Goal: Task Accomplishment & Management: Manage account settings

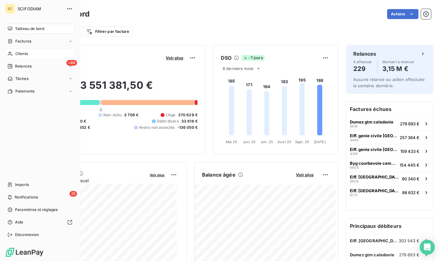
click at [16, 51] on span "Clients" at bounding box center [21, 54] width 13 height 6
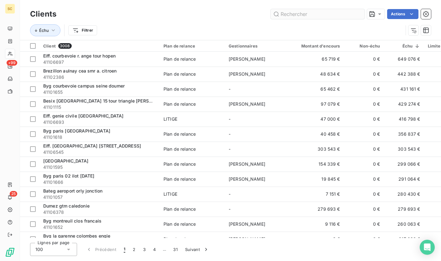
click at [288, 18] on input "text" at bounding box center [318, 14] width 94 height 10
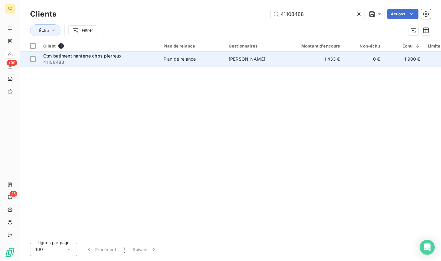
type input "41108488"
click at [77, 63] on span "41108488" at bounding box center [99, 62] width 113 height 6
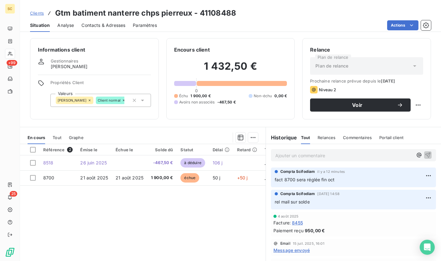
drag, startPoint x: 113, startPoint y: 32, endPoint x: 113, endPoint y: 27, distance: 5.0
click at [113, 32] on div "Clients Gtm batiment nanterre chps pierreux - 41108488 Situation Analyse Contac…" at bounding box center [230, 130] width 421 height 261
click at [113, 24] on span "Contacts & Adresses" at bounding box center [103, 25] width 44 height 6
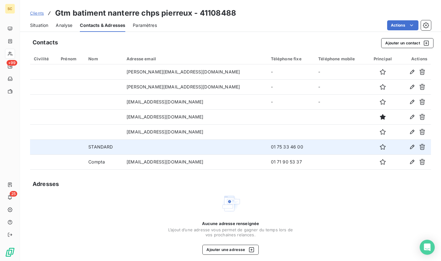
scroll to position [1, 0]
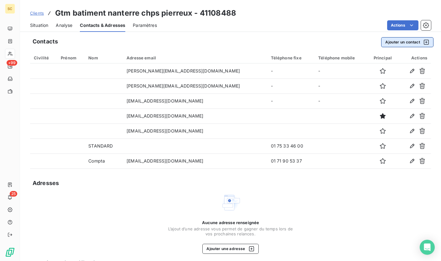
click at [382, 44] on button "Ajouter un contact" at bounding box center [407, 42] width 52 height 10
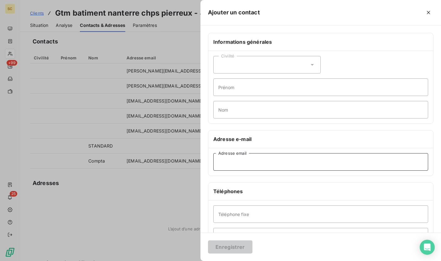
click at [236, 161] on input "Adresse email" at bounding box center [320, 162] width 215 height 18
paste input "[EMAIL_ADDRESS][DOMAIN_NAME]"
click at [229, 163] on input "[EMAIL_ADDRESS][DOMAIN_NAME]" at bounding box center [320, 162] width 215 height 18
type input "[EMAIL_ADDRESS][DOMAIN_NAME]"
click at [251, 109] on input "Nom" at bounding box center [320, 110] width 215 height 18
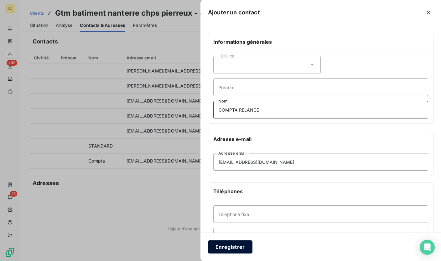
type input "COMPTA RELANCE"
click at [238, 245] on button "Enregistrer" at bounding box center [230, 247] width 44 height 13
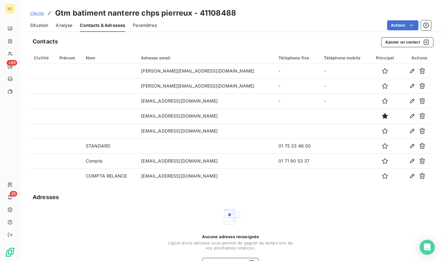
click at [37, 12] on span "Clients" at bounding box center [37, 13] width 14 height 5
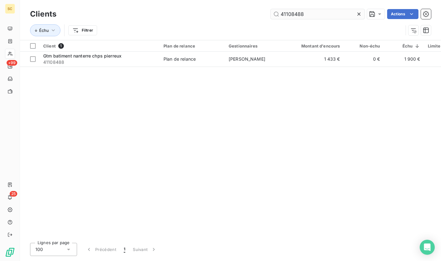
click at [291, 15] on input "41108488" at bounding box center [318, 14] width 94 height 10
click at [296, 14] on input "41109102" at bounding box center [318, 14] width 94 height 10
paste input "559"
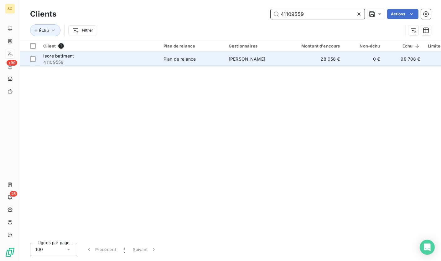
type input "41109559"
click at [154, 58] on div "Isore batiment" at bounding box center [99, 56] width 113 height 6
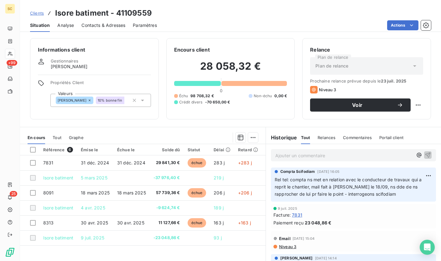
click at [38, 13] on span "Clients" at bounding box center [37, 13] width 14 height 5
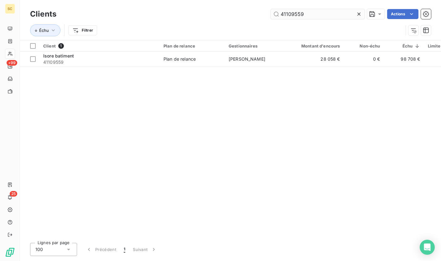
click at [292, 18] on input "41109559" at bounding box center [318, 14] width 94 height 10
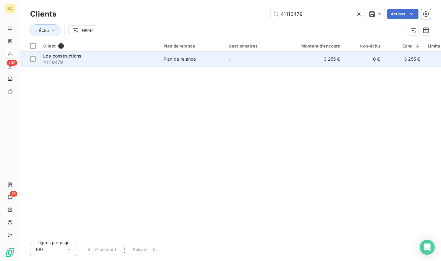
type input "41110479"
click at [97, 61] on span "41110479" at bounding box center [99, 62] width 113 height 6
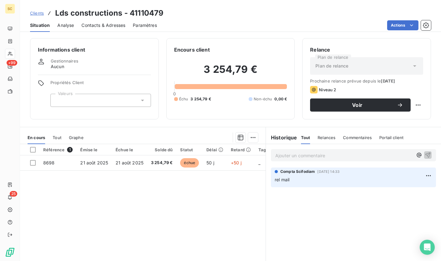
drag, startPoint x: 100, startPoint y: 28, endPoint x: 124, endPoint y: 28, distance: 24.7
click at [100, 28] on div "Contacts & Adresses" at bounding box center [103, 25] width 44 height 13
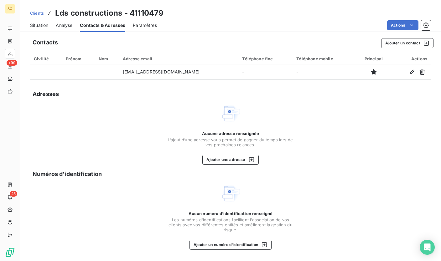
drag, startPoint x: 31, startPoint y: 26, endPoint x: 73, endPoint y: 28, distance: 42.3
click at [31, 26] on span "Situation" at bounding box center [39, 25] width 18 height 6
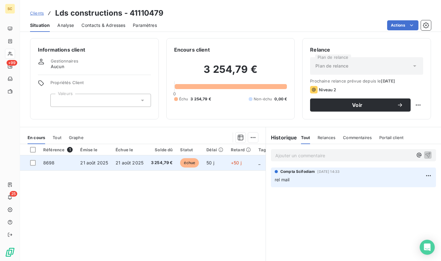
click at [222, 169] on td "50 j" at bounding box center [215, 163] width 24 height 15
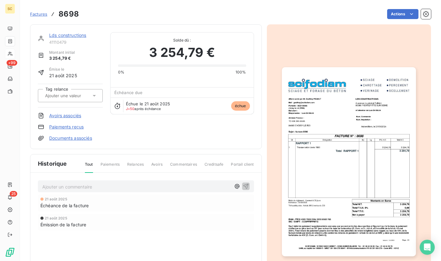
click at [321, 121] on img "button" at bounding box center [349, 161] width 134 height 189
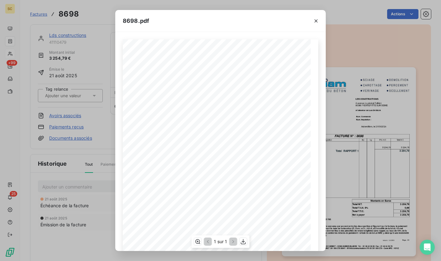
click at [221, 85] on div "Qt Désignation Ep Lg P.U. H.T. Total H.T. Version : 18.00R01 Page : 1/1 SCIFODI…" at bounding box center [220, 172] width 195 height 266
drag, startPoint x: 227, startPoint y: 84, endPoint x: 257, endPoint y: 84, distance: 30.7
click at [257, 84] on div "Qt Désignation Ep Lg P.U. H.T. Total H.T. Version : 18.00R01 Page : 1/1 SCIFODI…" at bounding box center [221, 172] width 188 height 266
copy div "[DEMOGRAPHIC_DATA] CONSTRUCTION"
click at [317, 21] on icon "button" at bounding box center [316, 21] width 6 height 6
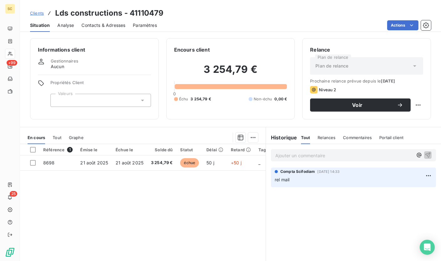
click at [94, 26] on span "Contacts & Adresses" at bounding box center [103, 25] width 44 height 6
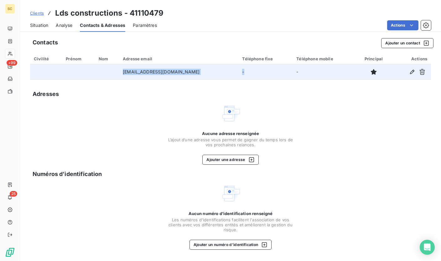
drag, startPoint x: 115, startPoint y: 73, endPoint x: 259, endPoint y: 71, distance: 144.4
click at [259, 71] on tr "[EMAIL_ADDRESS][DOMAIN_NAME] - -" at bounding box center [230, 72] width 401 height 15
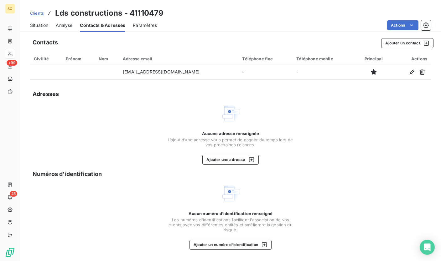
drag, startPoint x: 208, startPoint y: 90, endPoint x: 207, endPoint y: 82, distance: 8.2
click at [208, 90] on div "Adresses" at bounding box center [230, 94] width 401 height 9
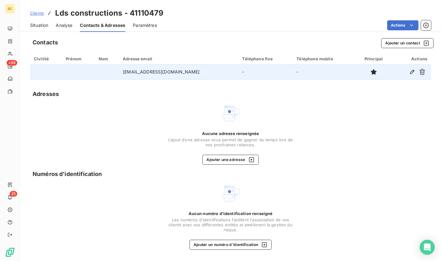
drag, startPoint x: 208, startPoint y: 72, endPoint x: 120, endPoint y: 73, distance: 88.3
click at [120, 73] on td "[EMAIL_ADDRESS][DOMAIN_NAME]" at bounding box center [178, 72] width 119 height 15
copy td "[EMAIL_ADDRESS][DOMAIN_NAME]"
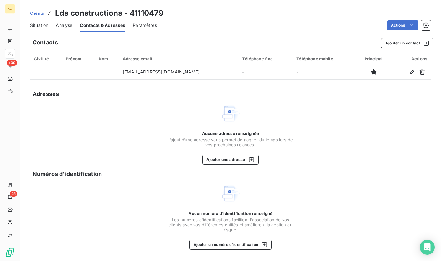
drag, startPoint x: 111, startPoint y: 100, endPoint x: 72, endPoint y: 34, distance: 76.3
click at [111, 100] on div "Contacts Ajouter un contact Civilité Prénom Nom Adresse email Téléphone fixe Té…" at bounding box center [230, 147] width 421 height 227
drag, startPoint x: 41, startPoint y: 23, endPoint x: 45, endPoint y: 24, distance: 4.1
click at [41, 23] on span "Situation" at bounding box center [39, 25] width 18 height 6
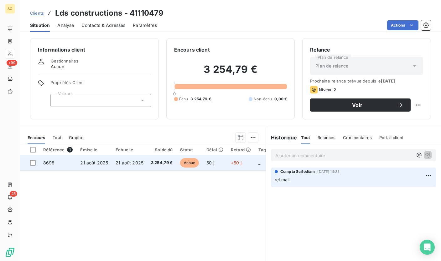
click at [144, 162] on td "21 août 2025" at bounding box center [129, 163] width 35 height 15
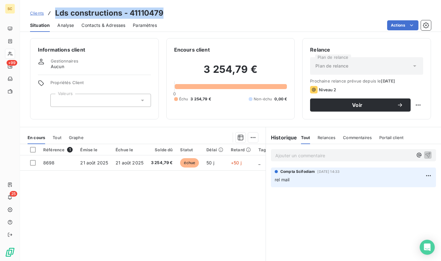
drag, startPoint x: 158, startPoint y: 13, endPoint x: 52, endPoint y: 15, distance: 106.5
click at [52, 15] on div "Clients Lds constructions - 41110479" at bounding box center [230, 13] width 421 height 11
copy h3 "Lds constructions - 41110479"
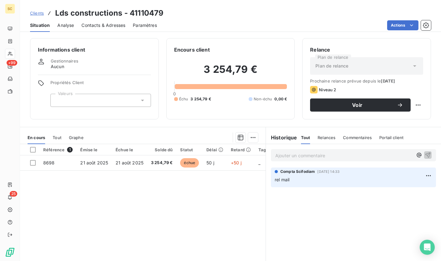
click at [311, 154] on p "Ajouter un commentaire ﻿" at bounding box center [343, 156] width 137 height 8
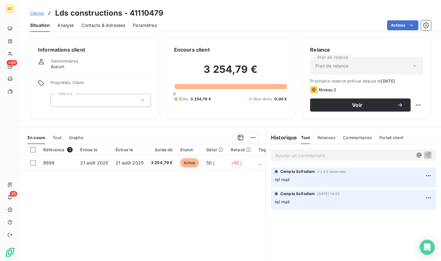
click at [38, 14] on span "Clients" at bounding box center [37, 13] width 14 height 5
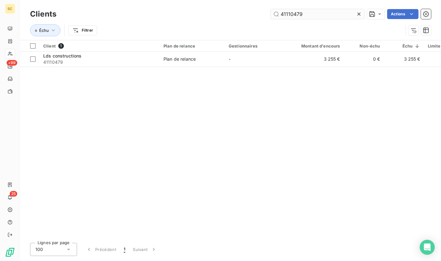
click at [295, 15] on input "41110479" at bounding box center [318, 14] width 94 height 10
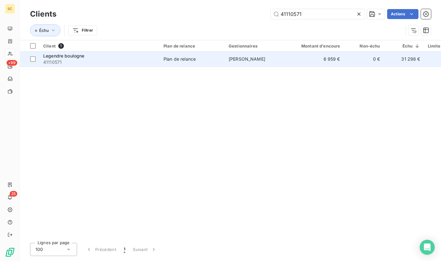
type input "41110571"
click at [103, 64] on span "41110571" at bounding box center [99, 62] width 113 height 6
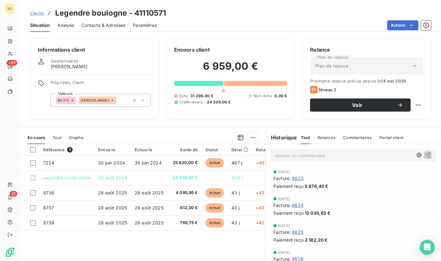
click at [100, 28] on span "Contacts & Adresses" at bounding box center [103, 25] width 44 height 6
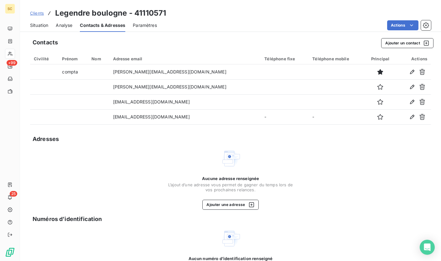
click at [41, 25] on span "Situation" at bounding box center [39, 25] width 18 height 6
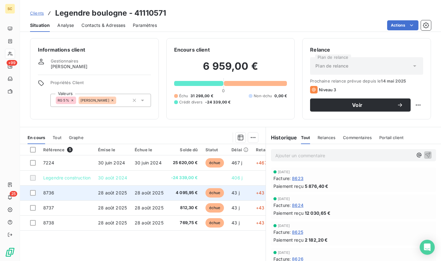
click at [171, 195] on span "4 095,95 €" at bounding box center [184, 193] width 27 height 6
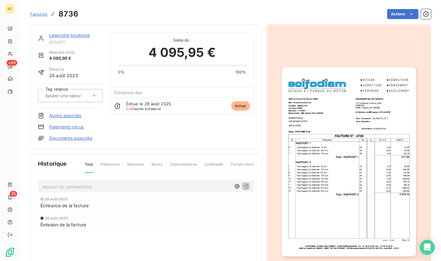
click at [340, 180] on img "button" at bounding box center [349, 161] width 134 height 189
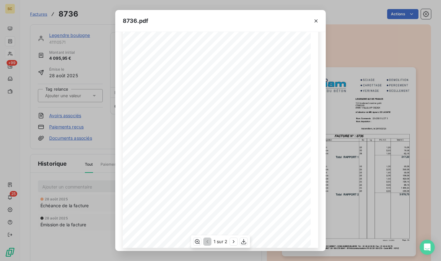
scroll to position [61, 0]
click at [234, 242] on icon "button" at bounding box center [233, 242] width 6 height 6
click at [312, 23] on button "button" at bounding box center [316, 21] width 10 height 10
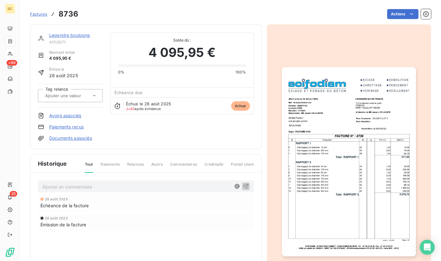
click at [373, 143] on img "button" at bounding box center [349, 161] width 134 height 189
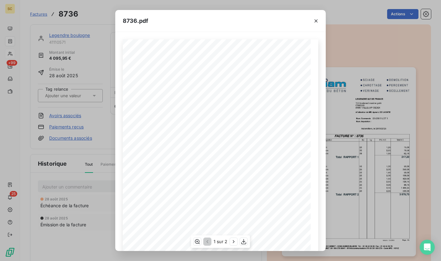
click at [227, 189] on span at bounding box center [217, 187] width 54 height 3
click at [232, 240] on icon "button" at bounding box center [233, 242] width 6 height 6
click at [315, 19] on icon "button" at bounding box center [316, 21] width 6 height 6
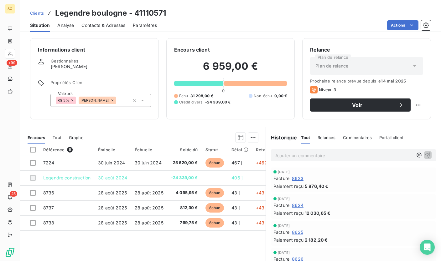
click at [94, 25] on span "Contacts & Adresses" at bounding box center [103, 25] width 44 height 6
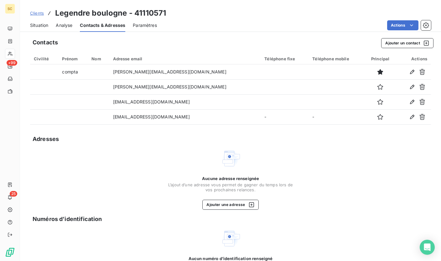
click at [44, 25] on span "Situation" at bounding box center [39, 25] width 18 height 6
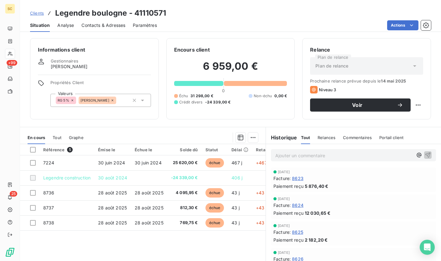
click at [89, 26] on span "Contacts & Adresses" at bounding box center [103, 25] width 44 height 6
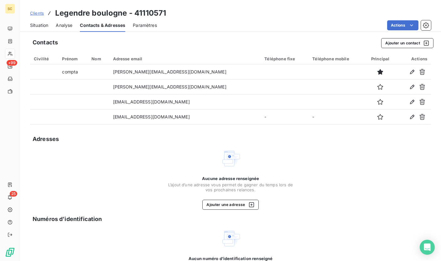
click at [42, 25] on span "Situation" at bounding box center [39, 25] width 18 height 6
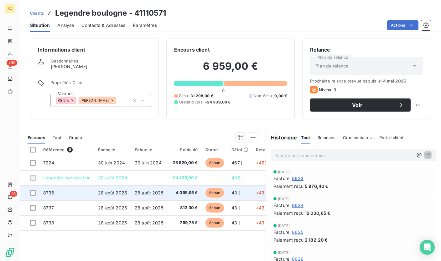
click at [147, 193] on span "28 août 2025" at bounding box center [149, 192] width 29 height 5
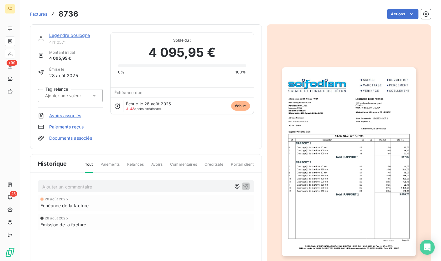
click at [44, 15] on span "Factures" at bounding box center [38, 14] width 17 height 5
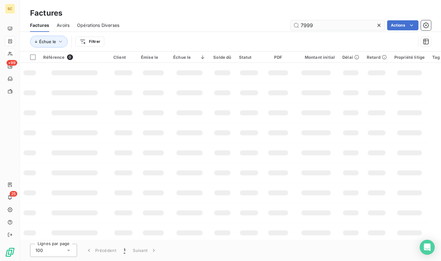
click at [308, 23] on input "7999" at bounding box center [338, 25] width 94 height 10
drag, startPoint x: 308, startPoint y: 23, endPoint x: 294, endPoint y: 28, distance: 14.8
click at [308, 23] on input "7999" at bounding box center [338, 25] width 94 height 10
paste input "41110540"
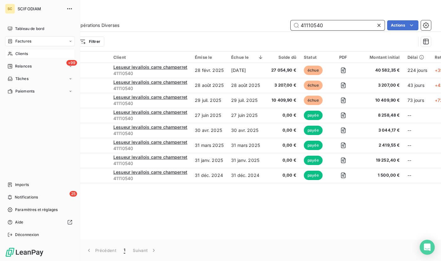
type input "41110540"
click at [8, 55] on icon at bounding box center [10, 53] width 5 height 5
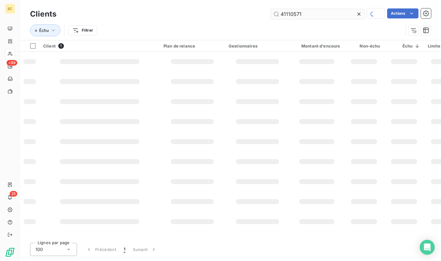
click at [287, 16] on input "41110571" at bounding box center [318, 14] width 94 height 10
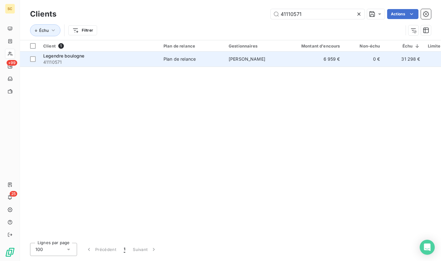
click at [123, 53] on div "Legendre boulogne" at bounding box center [99, 56] width 113 height 6
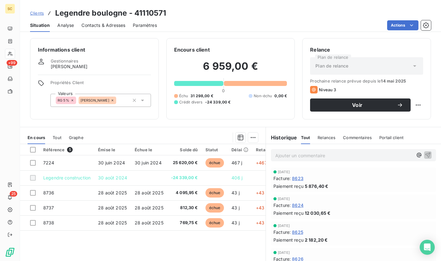
click at [39, 15] on span "Clients" at bounding box center [37, 13] width 14 height 5
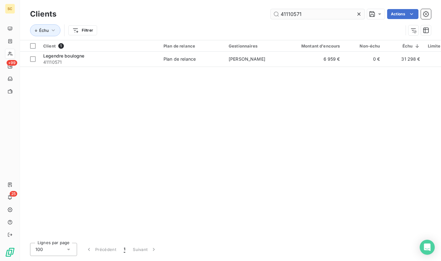
click at [280, 13] on input "41110571" at bounding box center [318, 14] width 94 height 10
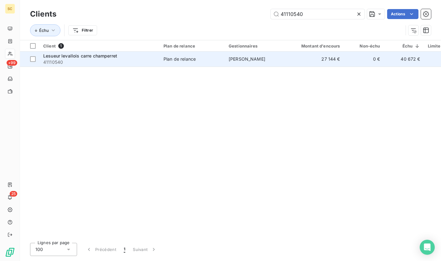
type input "41110540"
click at [143, 59] on span "41110540" at bounding box center [99, 62] width 113 height 6
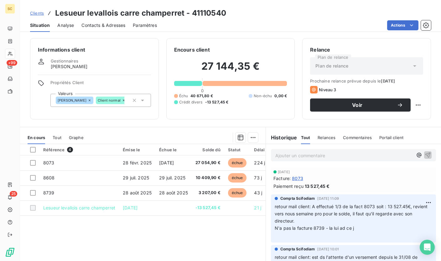
click at [99, 27] on span "Contacts & Adresses" at bounding box center [103, 25] width 44 height 6
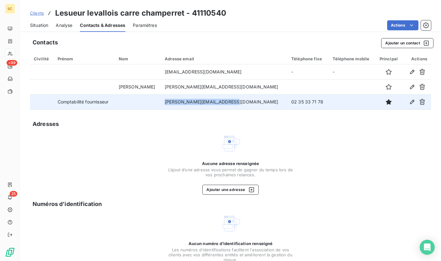
drag, startPoint x: 221, startPoint y: 103, endPoint x: 145, endPoint y: 106, distance: 76.2
click at [145, 106] on tr "Comptabilité fournisseur [PERSON_NAME][EMAIL_ADDRESS][DOMAIN_NAME] 02 35 33 71 …" at bounding box center [230, 102] width 401 height 15
copy tr "[PERSON_NAME][EMAIL_ADDRESS][DOMAIN_NAME]"
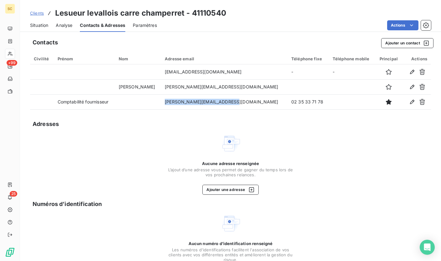
click at [38, 28] on span "Situation" at bounding box center [39, 25] width 18 height 6
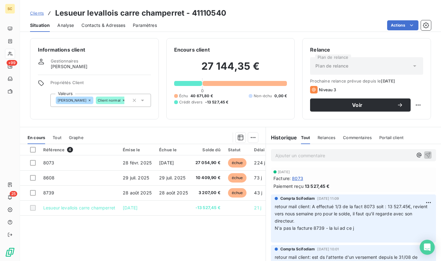
click at [266, 132] on div "Historique Tout Relances Commentaires Portail client Tout Relances Commentaires…" at bounding box center [353, 137] width 175 height 13
click at [318, 155] on p "Ajouter un commentaire ﻿" at bounding box center [343, 156] width 137 height 8
drag, startPoint x: 385, startPoint y: 207, endPoint x: 409, endPoint y: 205, distance: 23.9
click at [407, 206] on span "retour mail client: A effectué 1/3 de la fact 8073 soit : 13 527.45€, revient v…" at bounding box center [352, 214] width 154 height 20
copy span "13 527.45€"
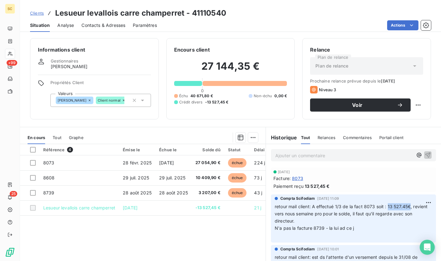
drag, startPoint x: 33, startPoint y: 14, endPoint x: 36, endPoint y: 14, distance: 3.2
click at [33, 14] on span "Clients" at bounding box center [37, 13] width 14 height 5
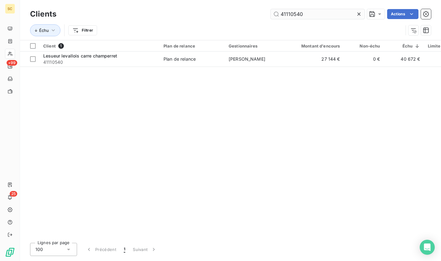
click at [290, 15] on input "41110540" at bounding box center [318, 14] width 94 height 10
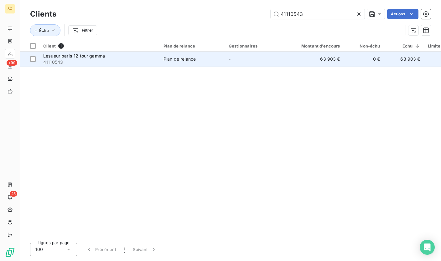
type input "41110543"
click at [116, 59] on span "41110543" at bounding box center [99, 62] width 113 height 6
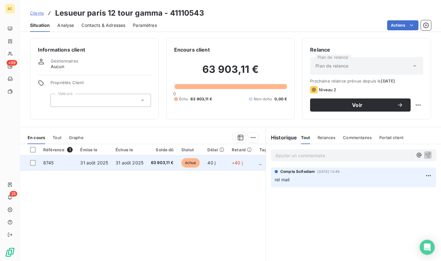
click at [137, 166] on td "31 août 2025" at bounding box center [129, 163] width 35 height 15
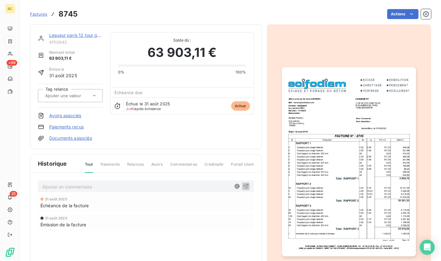
click at [329, 196] on img "button" at bounding box center [349, 161] width 134 height 189
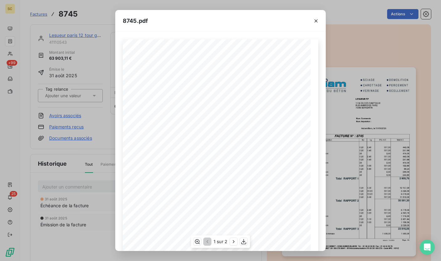
scroll to position [61, 0]
click at [233, 244] on icon "button" at bounding box center [233, 242] width 6 height 6
click at [316, 19] on icon "button" at bounding box center [316, 21] width 6 height 6
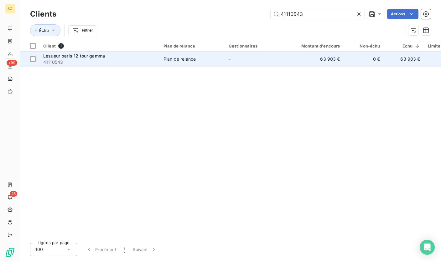
click at [93, 65] on span "41110543" at bounding box center [99, 62] width 113 height 6
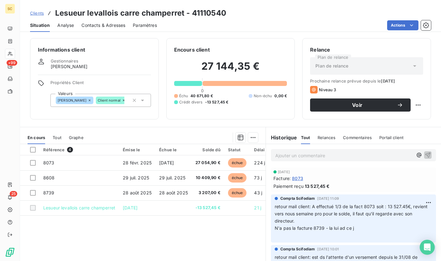
click at [330, 156] on p "Ajouter un commentaire ﻿" at bounding box center [343, 156] width 137 height 8
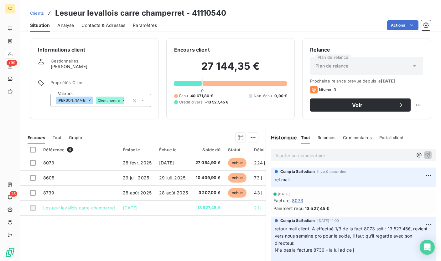
click at [39, 14] on span "Clients" at bounding box center [37, 13] width 14 height 5
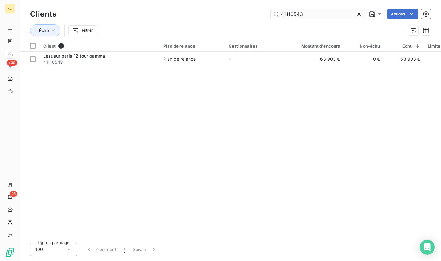
click at [293, 14] on input "41110543" at bounding box center [318, 14] width 94 height 10
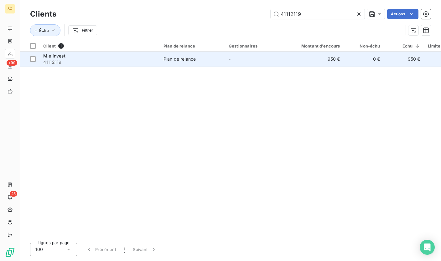
type input "41112119"
click at [83, 60] on span "41112119" at bounding box center [99, 62] width 113 height 6
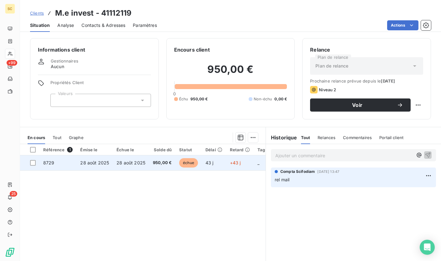
click at [138, 166] on td "28 août 2025" at bounding box center [131, 163] width 36 height 15
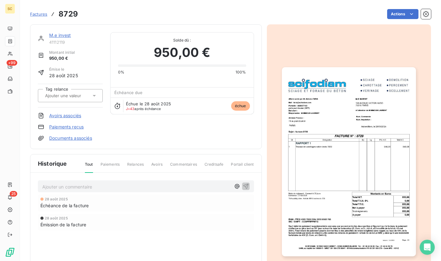
click at [324, 174] on img "button" at bounding box center [349, 161] width 134 height 189
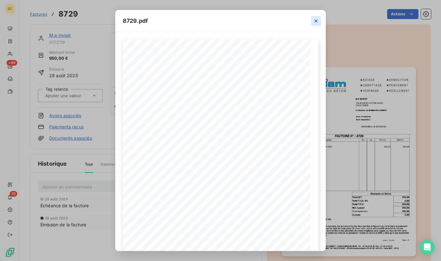
click at [319, 21] on icon "button" at bounding box center [316, 21] width 6 height 6
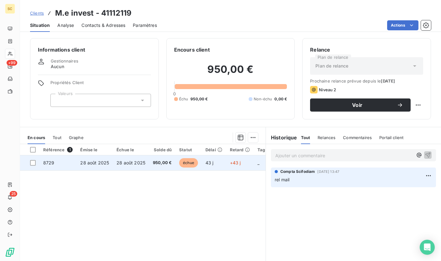
click at [134, 166] on td "28 août 2025" at bounding box center [131, 163] width 36 height 15
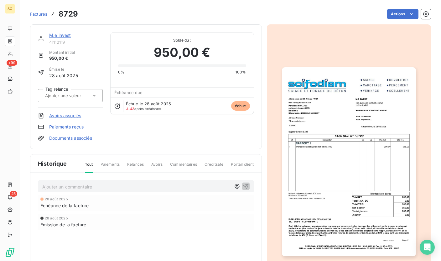
click at [349, 175] on img "button" at bounding box center [349, 161] width 134 height 189
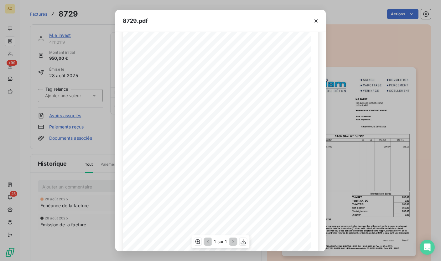
scroll to position [61, 0]
click at [314, 23] on icon "button" at bounding box center [316, 21] width 6 height 6
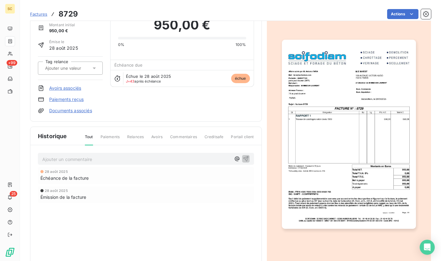
scroll to position [29, 0]
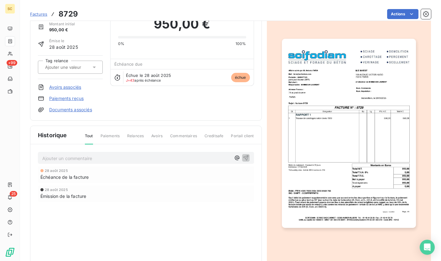
click at [105, 137] on span "Paiements" at bounding box center [110, 138] width 19 height 11
click at [111, 136] on span "Paiements" at bounding box center [110, 138] width 19 height 11
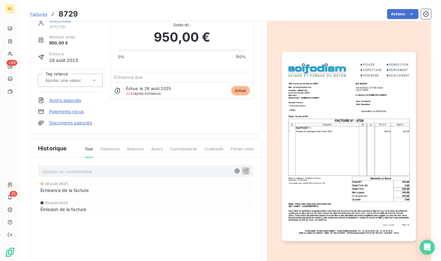
scroll to position [10, 0]
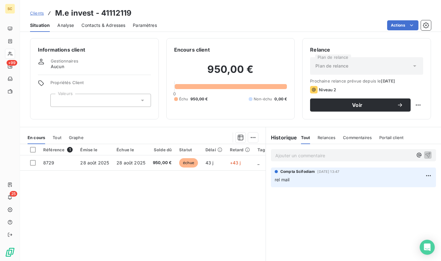
click at [90, 149] on div "Émise le" at bounding box center [94, 149] width 29 height 5
click at [58, 136] on span "Tout" at bounding box center [57, 137] width 9 height 5
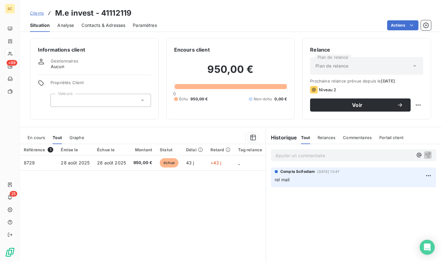
click at [295, 153] on p "Ajouter un commentaire ﻿" at bounding box center [343, 156] width 137 height 8
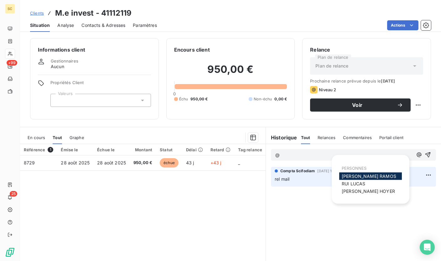
click at [366, 191] on span "[PERSON_NAME]" at bounding box center [368, 191] width 53 height 5
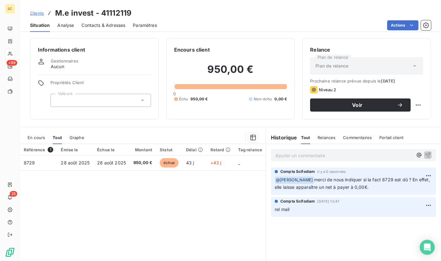
drag, startPoint x: 383, startPoint y: 188, endPoint x: 298, endPoint y: 188, distance: 85.2
click at [294, 188] on p "﻿ @ [PERSON_NAME] merci de nous indiquer si la fact 8729 est dû ? En effet, ell…" at bounding box center [353, 184] width 157 height 15
copy span "aisse apparaître un net à payer à 0,00€."
click at [40, 15] on span "Clients" at bounding box center [37, 13] width 14 height 5
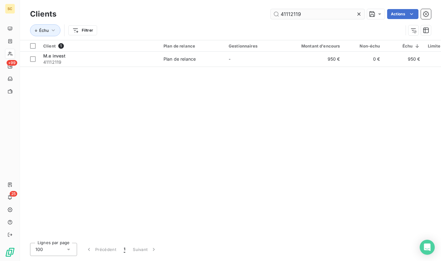
click at [288, 12] on input "41112119" at bounding box center [318, 14] width 94 height 10
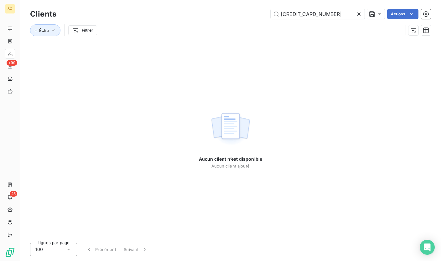
drag, startPoint x: 325, startPoint y: 14, endPoint x: 264, endPoint y: 11, distance: 61.1
click at [264, 11] on div "[CREDIT_CARD_NUMBER] Actions" at bounding box center [247, 14] width 367 height 10
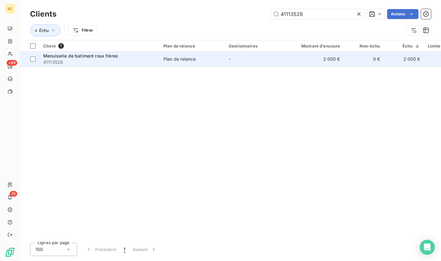
type input "41113528"
click at [77, 59] on span "41113528" at bounding box center [99, 62] width 113 height 6
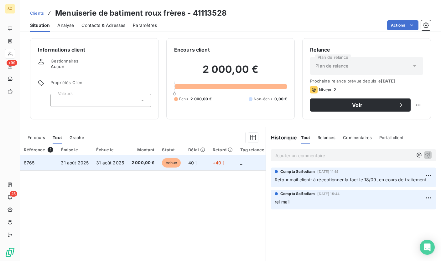
click at [142, 170] on td "2 000,00 €" at bounding box center [143, 163] width 31 height 15
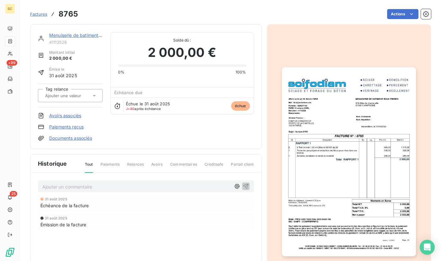
click at [335, 186] on img "button" at bounding box center [349, 161] width 134 height 189
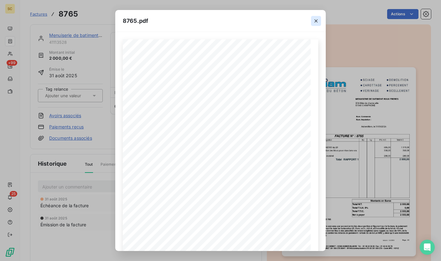
click at [314, 20] on icon "button" at bounding box center [316, 21] width 6 height 6
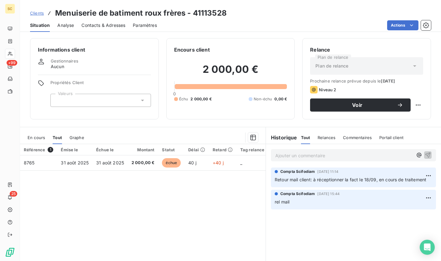
click at [101, 26] on span "Contacts & Adresses" at bounding box center [103, 25] width 44 height 6
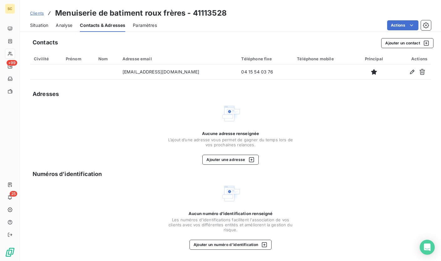
click at [40, 28] on span "Situation" at bounding box center [39, 25] width 18 height 6
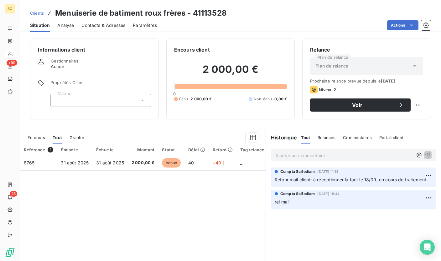
click at [310, 156] on p "Ajouter un commentaire ﻿" at bounding box center [343, 156] width 137 height 8
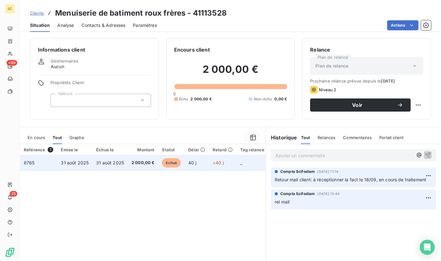
click at [182, 164] on td "échue" at bounding box center [171, 163] width 26 height 15
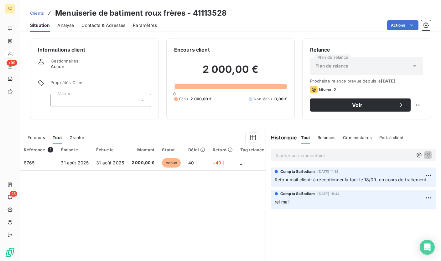
click at [333, 157] on p "Ajouter un commentaire ﻿" at bounding box center [343, 156] width 137 height 8
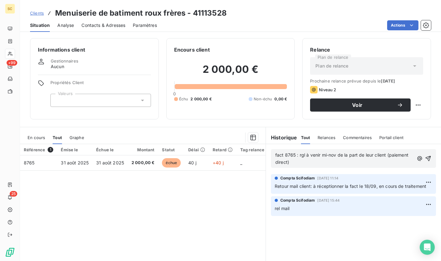
drag, startPoint x: 278, startPoint y: 158, endPoint x: 268, endPoint y: 149, distance: 13.3
click at [271, 149] on span "fact 8765 : rgl à venir mi-nov de la part de leur client (paiement direct)" at bounding box center [353, 158] width 165 height 19
copy span "fact 8765 : rgl à venir mi-nov de la part de leur client (paiement direct)"
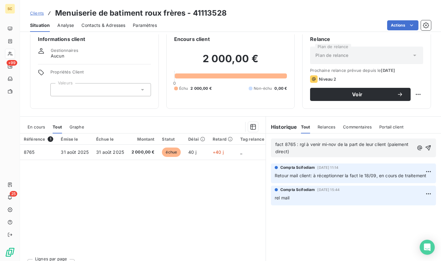
scroll to position [22, 0]
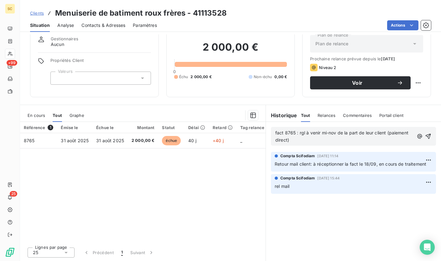
click at [313, 221] on div "fact 8765 : rgl à venir mi-nov de la part de leur client (paiement direct) Comp…" at bounding box center [353, 191] width 175 height 139
click at [425, 136] on icon "button" at bounding box center [428, 136] width 6 height 6
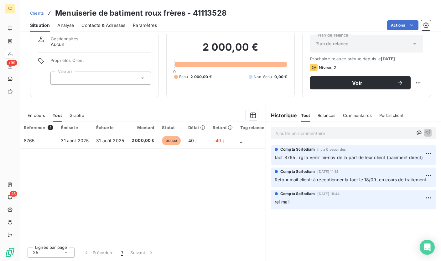
click at [90, 21] on div "Contacts & Adresses" at bounding box center [103, 25] width 44 height 13
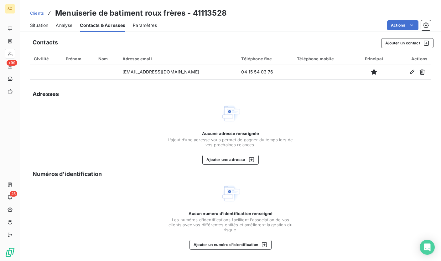
click at [46, 23] on span "Situation" at bounding box center [39, 25] width 18 height 6
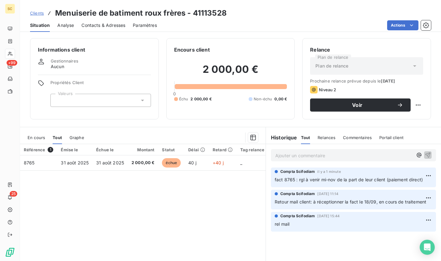
click at [209, 11] on h3 "Menuiserie de batiment roux frères - 41113528" at bounding box center [141, 13] width 172 height 11
copy h3 "41113528"
drag, startPoint x: 271, startPoint y: 181, endPoint x: 416, endPoint y: 181, distance: 144.0
click at [423, 177] on div "Compta Scifodiam il y a 1 minute fact 8765 : rgl à venir mi-nov de la part de l…" at bounding box center [353, 178] width 165 height 20
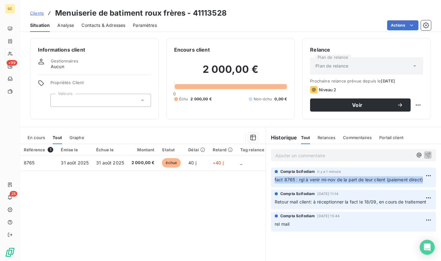
copy div "fact 8765 : rgl à venir mi-nov de la part de leur client (paiement direct)"
click at [36, 13] on span "Clients" at bounding box center [37, 13] width 14 height 5
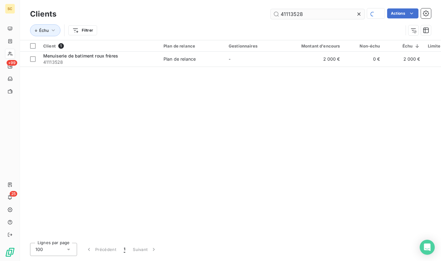
click at [291, 14] on input "41113528" at bounding box center [318, 14] width 94 height 10
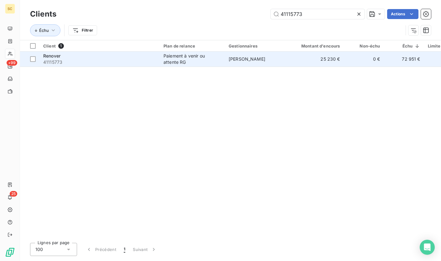
type input "41115773"
click at [175, 62] on div "Paiement à venir ou attente RG" at bounding box center [192, 59] width 58 height 13
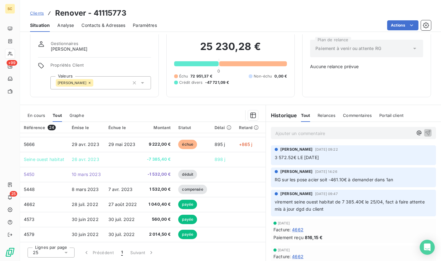
click at [110, 24] on span "Contacts & Adresses" at bounding box center [103, 25] width 44 height 6
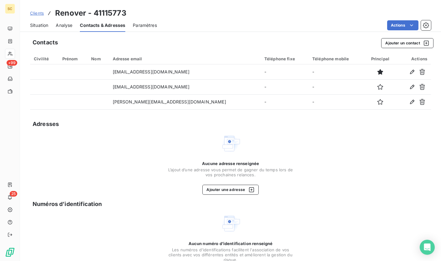
click at [37, 23] on span "Situation" at bounding box center [39, 25] width 18 height 6
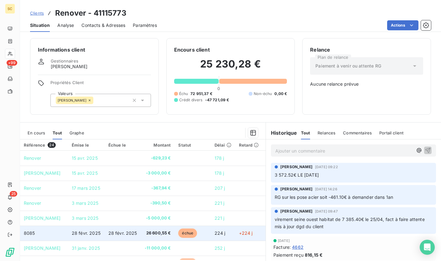
click at [155, 227] on td "26 600,55 €" at bounding box center [158, 233] width 34 height 15
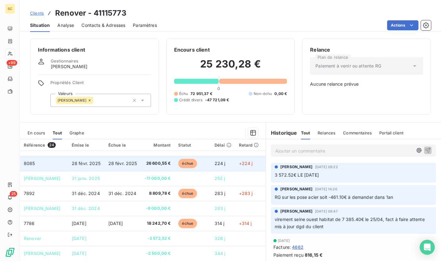
scroll to position [84, 0]
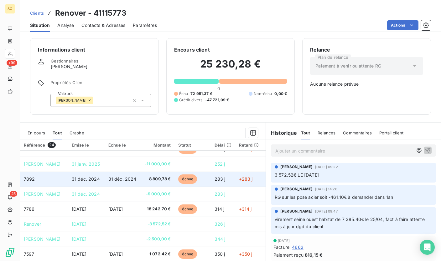
click at [137, 175] on td "31 déc. 2024" at bounding box center [123, 179] width 36 height 15
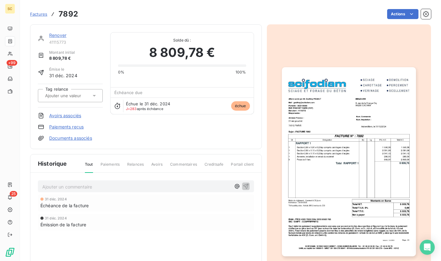
click at [351, 139] on img "button" at bounding box center [349, 161] width 134 height 189
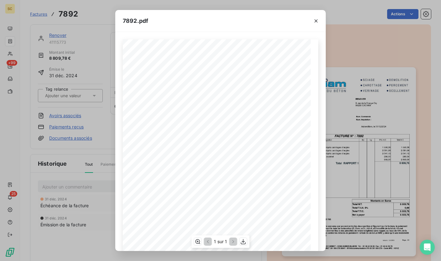
click at [236, 83] on span "RENOVER" at bounding box center [237, 84] width 14 height 3
copy span "RENOVER"
drag, startPoint x: 319, startPoint y: 20, endPoint x: 274, endPoint y: 20, distance: 45.4
click at [315, 20] on button "button" at bounding box center [316, 21] width 10 height 10
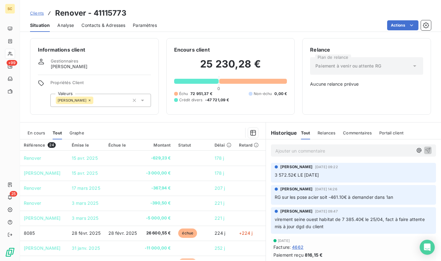
drag, startPoint x: 93, startPoint y: 25, endPoint x: 133, endPoint y: 28, distance: 40.5
click at [93, 25] on span "Contacts & Adresses" at bounding box center [103, 25] width 44 height 6
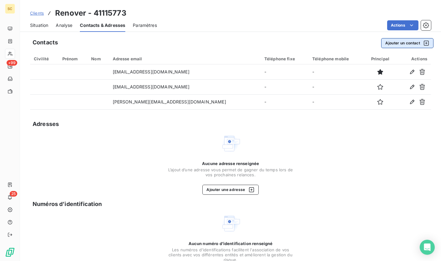
click at [395, 43] on button "Ajouter un contact" at bounding box center [407, 43] width 52 height 10
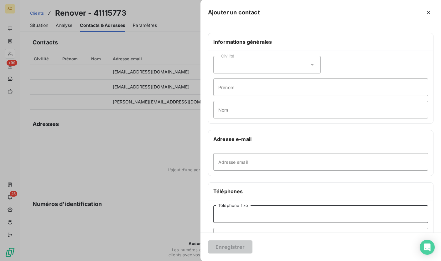
click at [252, 219] on input "Téléphone fixe" at bounding box center [320, 215] width 215 height 18
paste input "01 49 86 09 36"
type input "01 49 86 09 36"
click at [236, 164] on input "Adresse email" at bounding box center [320, 162] width 215 height 18
click at [233, 115] on input "Nom" at bounding box center [320, 110] width 215 height 18
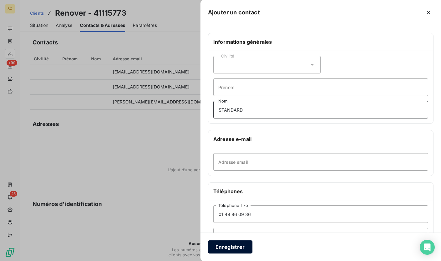
type input "STANDARD"
click at [228, 242] on button "Enregistrer" at bounding box center [230, 247] width 44 height 13
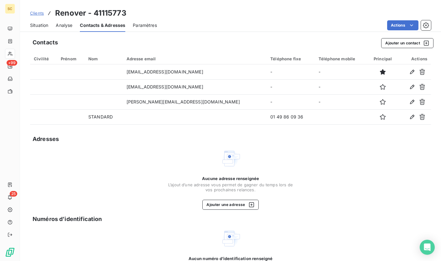
click at [42, 24] on span "Situation" at bounding box center [39, 25] width 18 height 6
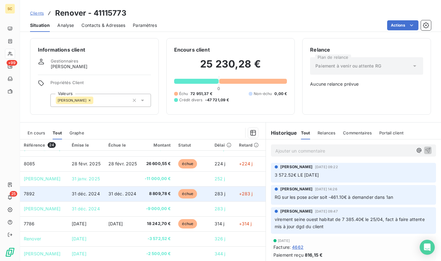
scroll to position [72, 0]
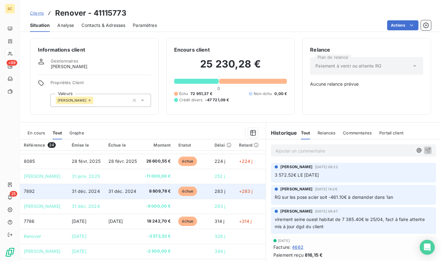
click at [146, 190] on span "8 809,78 €" at bounding box center [158, 191] width 26 height 6
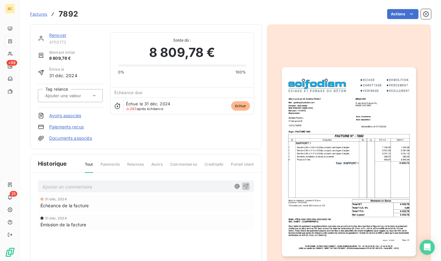
click at [286, 199] on img "button" at bounding box center [349, 161] width 134 height 189
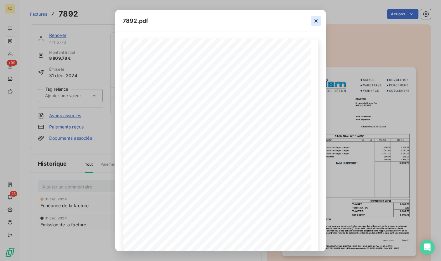
click at [312, 20] on button "button" at bounding box center [316, 21] width 10 height 10
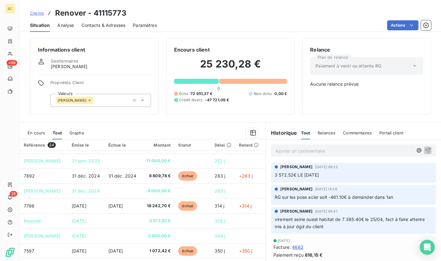
scroll to position [88, 0]
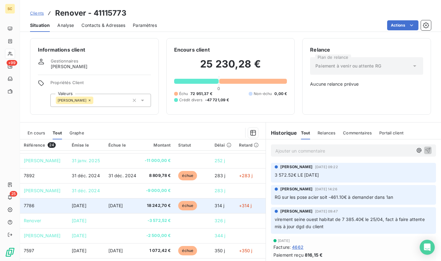
click at [160, 207] on span "18 242,70 €" at bounding box center [158, 206] width 26 height 6
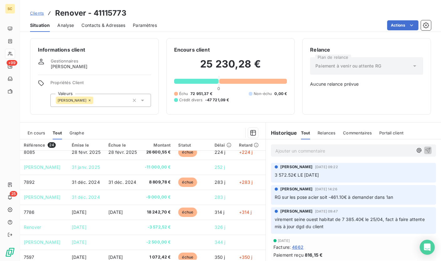
scroll to position [95, 0]
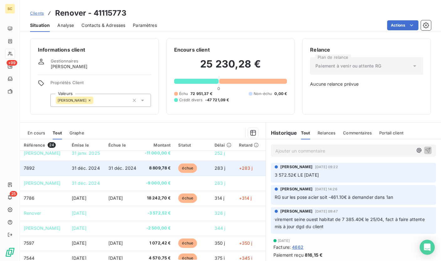
click at [152, 172] on td "8 809,78 €" at bounding box center [158, 168] width 34 height 15
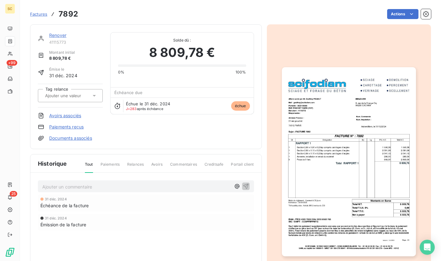
click at [387, 201] on img "button" at bounding box center [349, 161] width 134 height 189
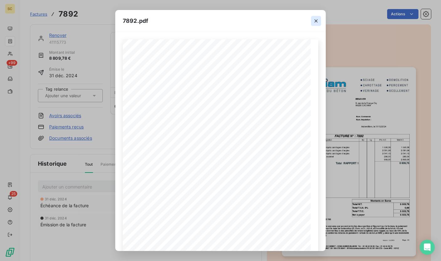
click at [314, 22] on icon "button" at bounding box center [316, 21] width 6 height 6
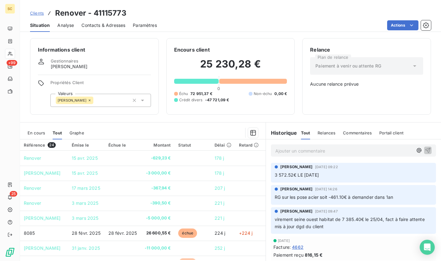
click at [144, 234] on td "26 600,55 €" at bounding box center [158, 233] width 34 height 15
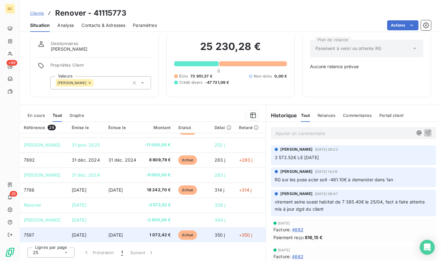
scroll to position [85, 0]
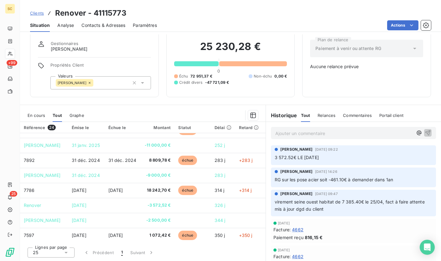
click at [91, 28] on span "Contacts & Adresses" at bounding box center [103, 25] width 44 height 6
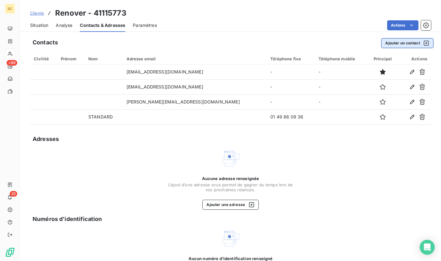
click at [391, 46] on button "Ajouter un contact" at bounding box center [407, 43] width 52 height 10
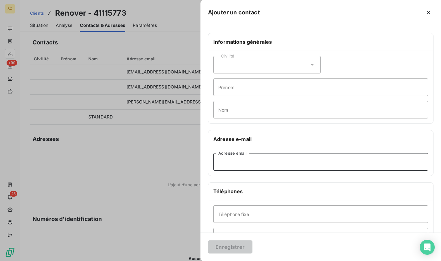
click at [278, 160] on input "Adresse email" at bounding box center [320, 162] width 215 height 18
click at [315, 166] on input "Adresse email" at bounding box center [320, 162] width 215 height 18
type input "[EMAIL_ADDRESS][DOMAIN_NAME]"
click at [265, 104] on input "Nom" at bounding box center [320, 110] width 215 height 18
type input "Compta"
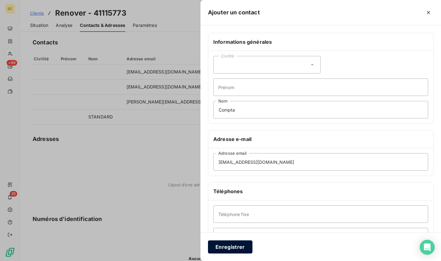
click at [219, 247] on button "Enregistrer" at bounding box center [230, 247] width 44 height 13
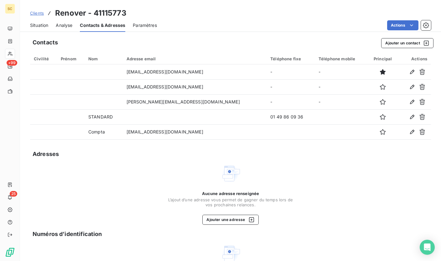
click at [45, 29] on div "Situation" at bounding box center [39, 25] width 18 height 13
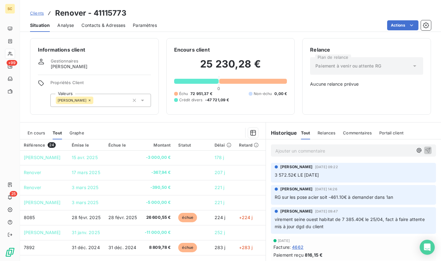
scroll to position [0, 0]
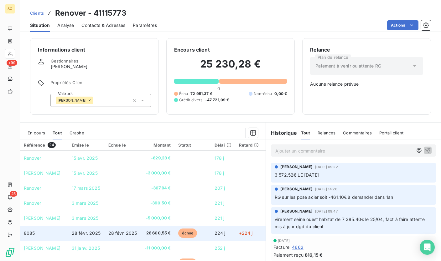
click at [128, 231] on span "28 févr. 2025" at bounding box center [122, 233] width 29 height 5
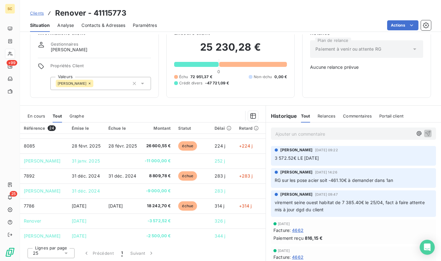
scroll to position [68, 0]
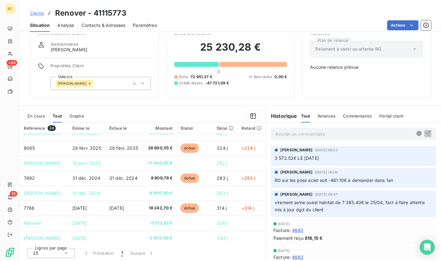
click at [101, 26] on span "Contacts & Adresses" at bounding box center [103, 25] width 44 height 6
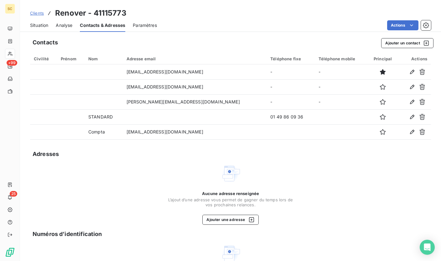
click at [40, 27] on span "Situation" at bounding box center [39, 25] width 18 height 6
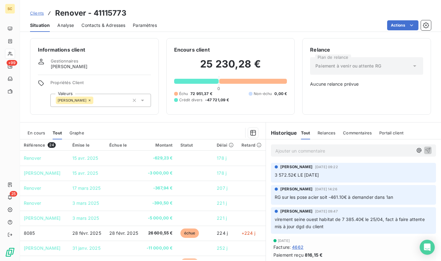
click at [36, 13] on span "Clients" at bounding box center [37, 13] width 14 height 5
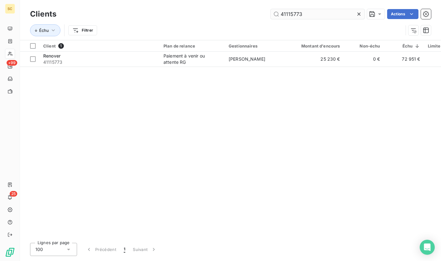
click at [286, 11] on input "41115773" at bounding box center [318, 14] width 94 height 10
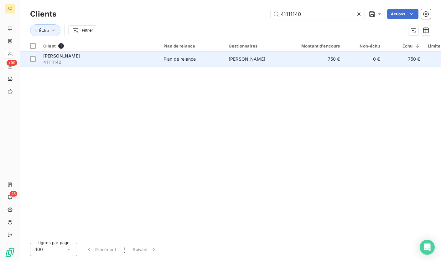
type input "41111140"
click at [135, 63] on span "41111140" at bounding box center [99, 62] width 113 height 6
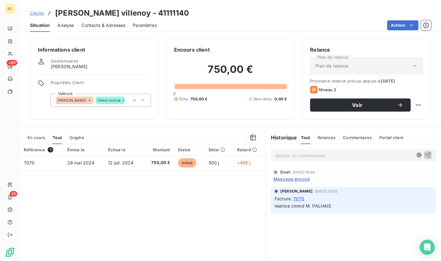
click at [108, 30] on div "Contacts & Adresses" at bounding box center [103, 25] width 44 height 13
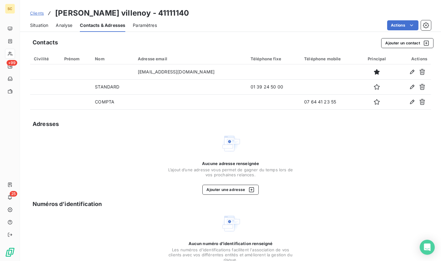
click at [37, 23] on span "Situation" at bounding box center [39, 25] width 18 height 6
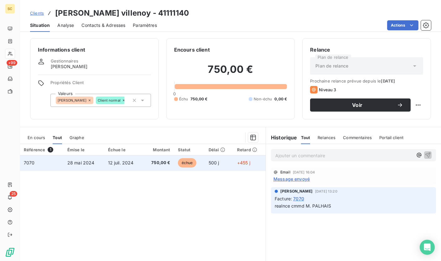
click at [152, 165] on span "750,00 €" at bounding box center [158, 163] width 23 height 6
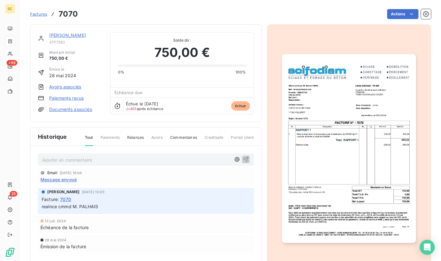
click at [332, 126] on img "button" at bounding box center [349, 148] width 134 height 189
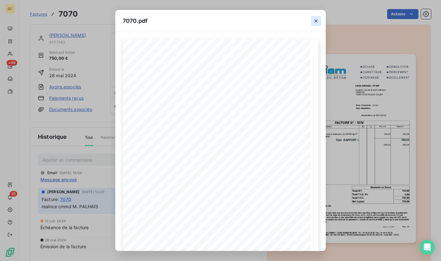
click at [316, 22] on icon "button" at bounding box center [316, 21] width 6 height 6
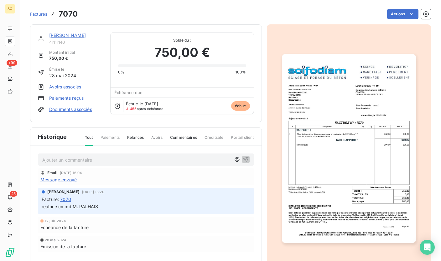
click at [317, 138] on img "button" at bounding box center [349, 148] width 134 height 189
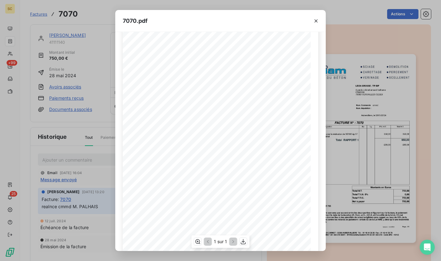
scroll to position [17, 0]
click at [319, 20] on icon "button" at bounding box center [316, 21] width 6 height 6
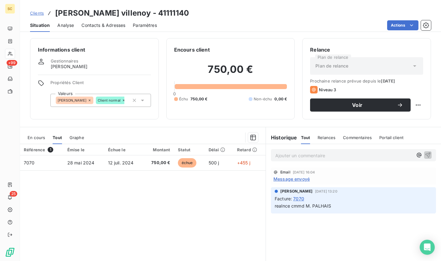
click at [113, 25] on span "Contacts & Adresses" at bounding box center [103, 25] width 44 height 6
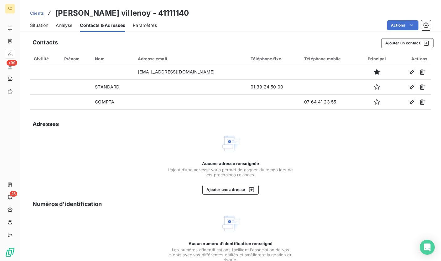
click at [43, 24] on span "Situation" at bounding box center [39, 25] width 18 height 6
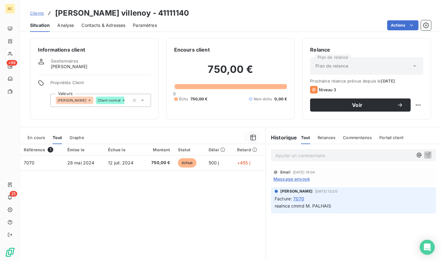
click at [106, 25] on span "Contacts & Adresses" at bounding box center [103, 25] width 44 height 6
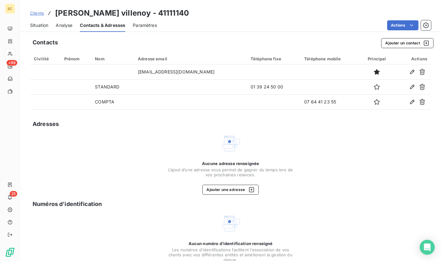
click at [43, 25] on span "Situation" at bounding box center [39, 25] width 18 height 6
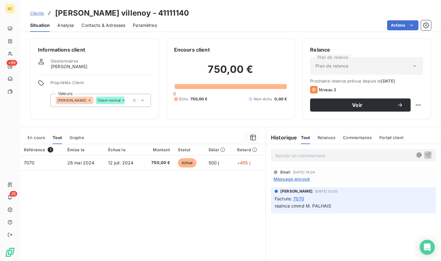
click at [301, 158] on p "Ajouter un commentaire ﻿" at bounding box center [343, 156] width 137 height 8
click at [290, 158] on p "Ajouter un commentaire ﻿" at bounding box center [343, 156] width 137 height 8
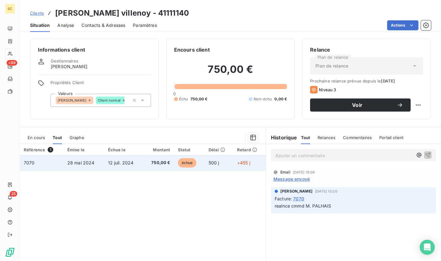
click at [152, 168] on td "750,00 €" at bounding box center [158, 163] width 31 height 15
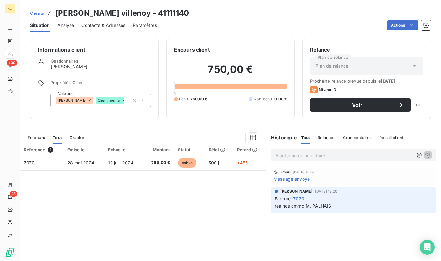
click at [285, 158] on p "Ajouter un commentaire ﻿" at bounding box center [343, 156] width 137 height 8
click at [281, 156] on p "Ajouter un commentaire ﻿" at bounding box center [343, 156] width 137 height 8
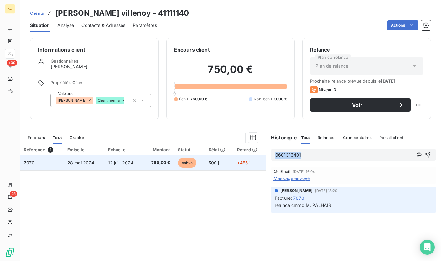
drag, startPoint x: 283, startPoint y: 156, endPoint x: 253, endPoint y: 157, distance: 30.1
click at [250, 157] on div "En cours Tout Graphe Référence 1 Émise le Échue le Montant Statut Délai Retard …" at bounding box center [230, 205] width 421 height 157
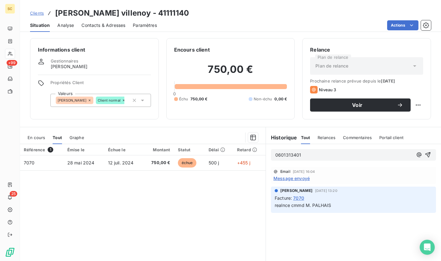
click at [313, 154] on p "0601313401" at bounding box center [343, 155] width 137 height 7
drag, startPoint x: 313, startPoint y: 156, endPoint x: 269, endPoint y: 157, distance: 44.5
click at [271, 157] on div "0601313401" at bounding box center [353, 155] width 165 height 12
click at [112, 26] on span "Contacts & Adresses" at bounding box center [103, 25] width 44 height 6
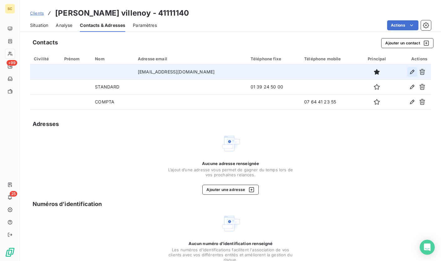
click at [409, 73] on icon "button" at bounding box center [412, 72] width 6 height 6
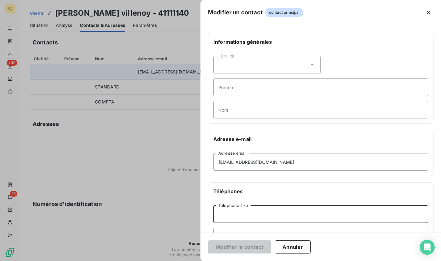
click at [241, 211] on input "Téléphone fixe" at bounding box center [320, 215] width 215 height 18
paste input "0601313401"
type input "0601313401"
click at [250, 246] on button "Modifier le contact" at bounding box center [239, 247] width 63 height 13
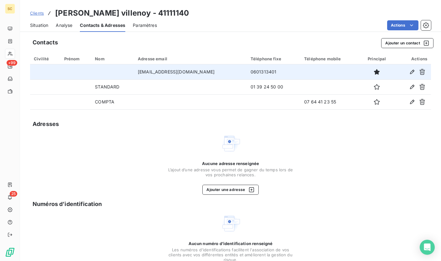
click at [157, 13] on h3 "[PERSON_NAME] villenoy - 41111140" at bounding box center [122, 13] width 134 height 11
click at [36, 13] on span "Clients" at bounding box center [37, 13] width 14 height 5
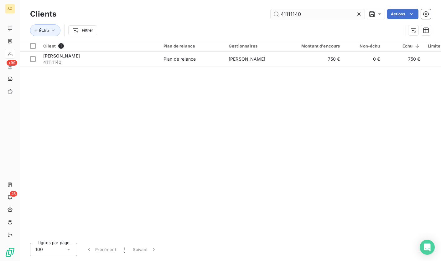
click at [292, 12] on input "41111140" at bounding box center [318, 14] width 94 height 10
click at [292, 13] on input "41111140" at bounding box center [318, 14] width 94 height 10
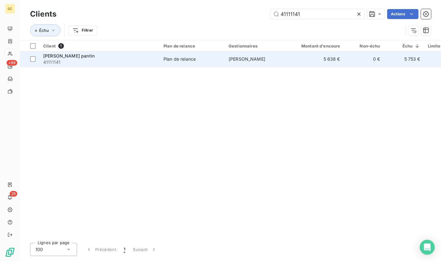
type input "41111141"
click at [74, 59] on span "41111141" at bounding box center [99, 62] width 113 height 6
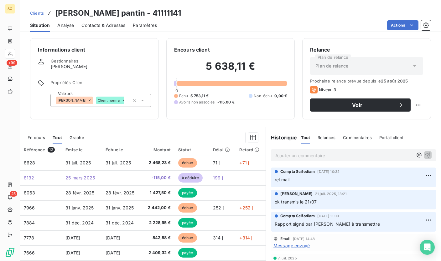
click at [109, 26] on span "Contacts & Adresses" at bounding box center [103, 25] width 44 height 6
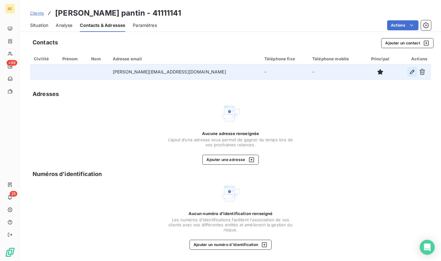
click at [411, 72] on icon "button" at bounding box center [412, 72] width 4 height 4
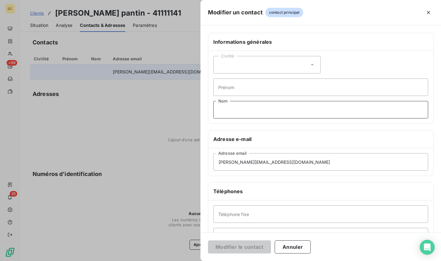
click at [240, 106] on input "Nom" at bounding box center [320, 110] width 215 height 18
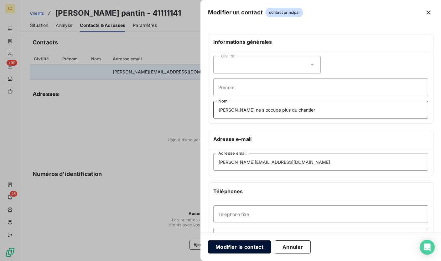
type input "[PERSON_NAME] ne s'occupe plus du chantier"
click at [234, 248] on button "Modifier le contact" at bounding box center [239, 247] width 63 height 13
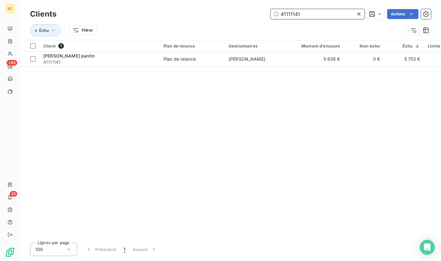
click at [298, 16] on input "41111141" at bounding box center [318, 14] width 94 height 10
paste input "06370"
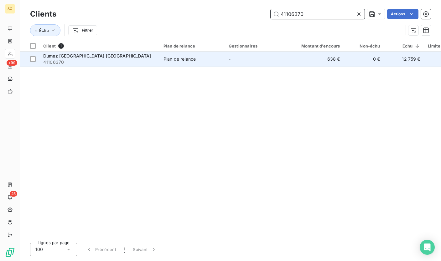
type input "41106370"
click at [120, 64] on span "41106370" at bounding box center [99, 62] width 113 height 6
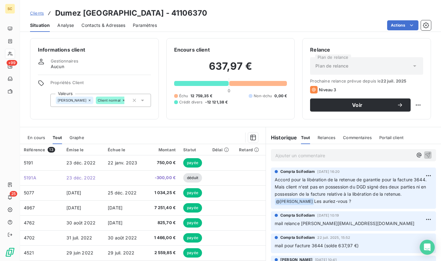
click at [37, 138] on span "En cours" at bounding box center [37, 137] width 18 height 5
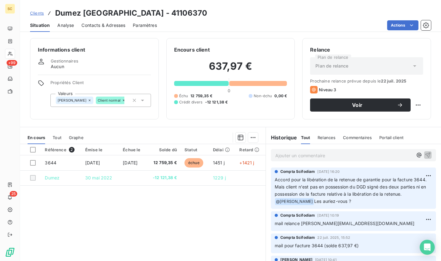
click at [35, 14] on span "Clients" at bounding box center [37, 13] width 14 height 5
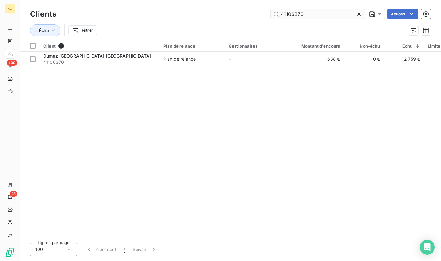
click at [293, 15] on input "41106370" at bounding box center [318, 14] width 94 height 10
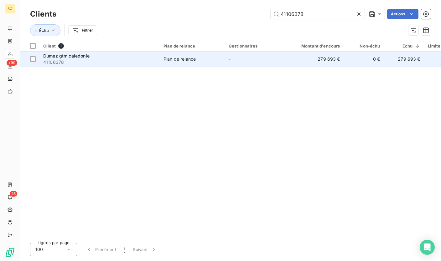
type input "41106378"
click at [101, 63] on span "41106378" at bounding box center [99, 62] width 113 height 6
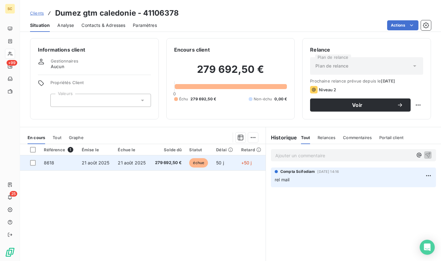
click at [107, 160] on span "21 août 2025" at bounding box center [96, 162] width 28 height 5
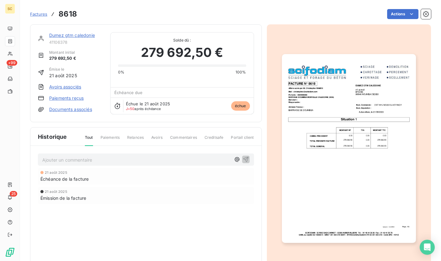
click at [360, 159] on img "button" at bounding box center [349, 148] width 134 height 189
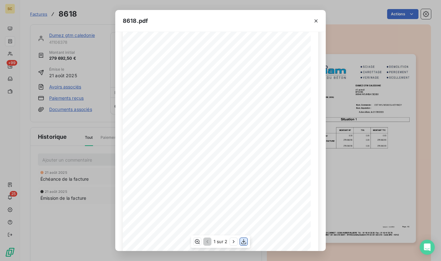
scroll to position [31, 0]
click at [234, 242] on icon "button" at bounding box center [234, 242] width 2 height 3
click at [317, 18] on icon "button" at bounding box center [316, 21] width 6 height 6
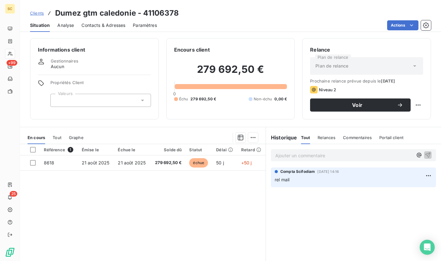
click at [111, 24] on span "Contacts & Adresses" at bounding box center [103, 25] width 44 height 6
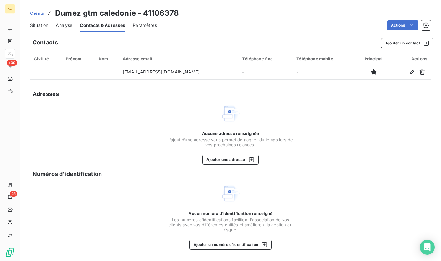
click at [45, 23] on span "Situation" at bounding box center [39, 25] width 18 height 6
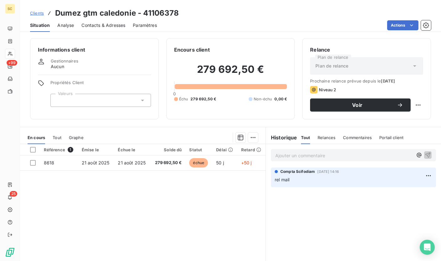
click at [112, 29] on div "Contacts & Adresses" at bounding box center [103, 25] width 44 height 13
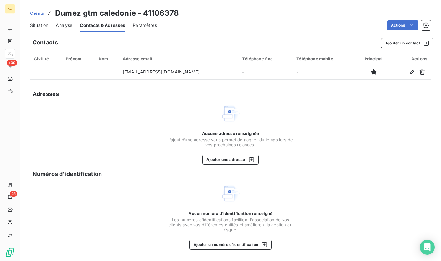
click at [40, 28] on span "Situation" at bounding box center [39, 25] width 18 height 6
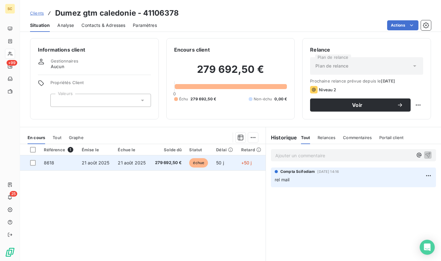
click at [121, 162] on span "21 août 2025" at bounding box center [132, 162] width 28 height 5
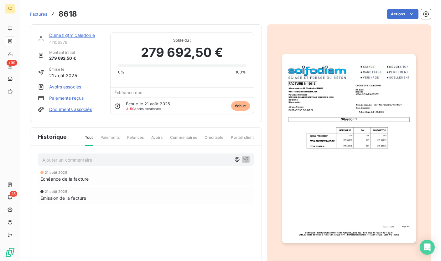
click at [339, 143] on img "button" at bounding box center [349, 148] width 134 height 189
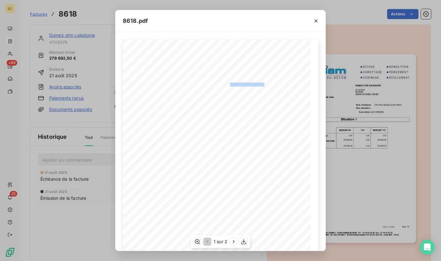
drag, startPoint x: 261, startPoint y: 84, endPoint x: 228, endPoint y: 84, distance: 33.2
click at [230, 84] on span "DUMEZ GTM CALEDONIE" at bounding box center [248, 83] width 36 height 3
drag, startPoint x: 319, startPoint y: 19, endPoint x: 304, endPoint y: 21, distance: 15.1
click at [315, 20] on icon "button" at bounding box center [316, 21] width 6 height 6
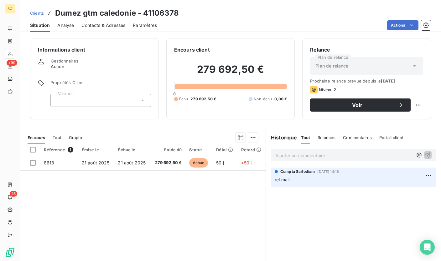
click at [104, 25] on span "Contacts & Adresses" at bounding box center [103, 25] width 44 height 6
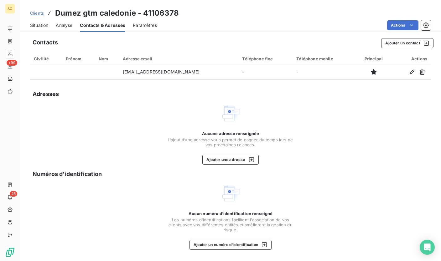
click at [44, 26] on span "Situation" at bounding box center [39, 25] width 18 height 6
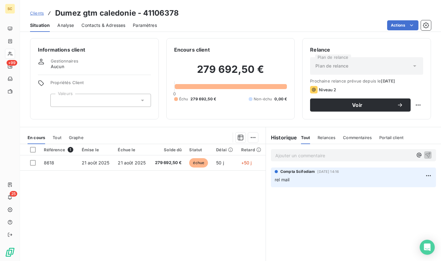
click at [99, 28] on span "Contacts & Adresses" at bounding box center [103, 25] width 44 height 6
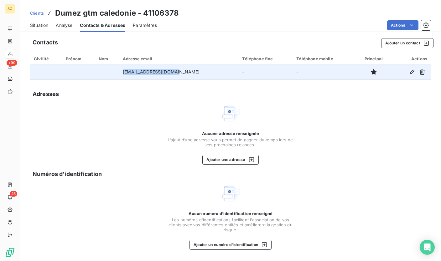
drag, startPoint x: 195, startPoint y: 73, endPoint x: 112, endPoint y: 75, distance: 83.0
click at [112, 75] on tr "[EMAIL_ADDRESS][DOMAIN_NAME] - -" at bounding box center [230, 72] width 401 height 15
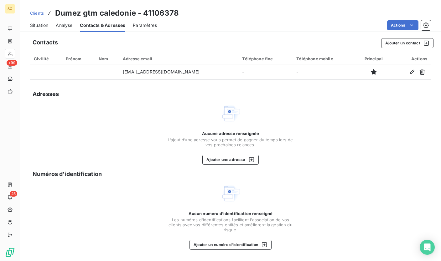
click at [122, 90] on div "Adresses" at bounding box center [230, 94] width 401 height 9
click at [39, 23] on span "Situation" at bounding box center [39, 25] width 18 height 6
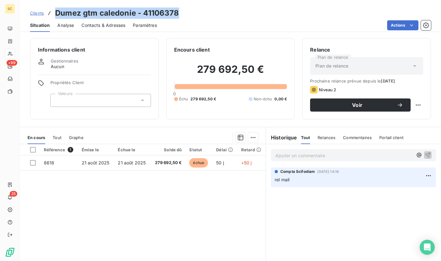
drag, startPoint x: 181, startPoint y: 13, endPoint x: 57, endPoint y: 13, distance: 124.0
click at [57, 13] on div "Clients Dumez gtm caledonie - 41106378" at bounding box center [230, 13] width 421 height 11
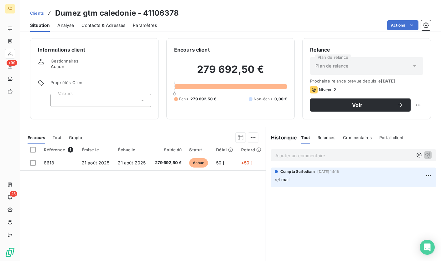
click at [311, 157] on p "Ajouter un commentaire ﻿" at bounding box center [343, 156] width 137 height 8
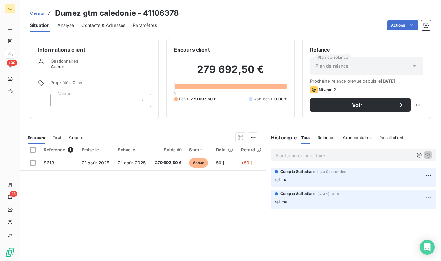
click at [38, 14] on span "Clients" at bounding box center [37, 13] width 14 height 5
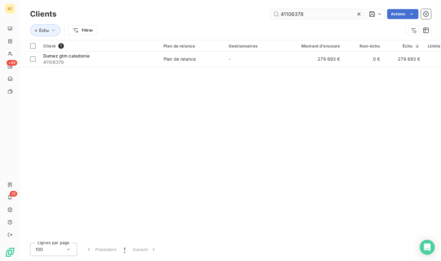
click at [286, 15] on input "41106378" at bounding box center [318, 14] width 94 height 10
type input "41106371"
click at [132, 68] on div "Client 1 Plan de relance Gestionnaires Montant d'encours Non-échu Échu Limite d…" at bounding box center [230, 139] width 421 height 198
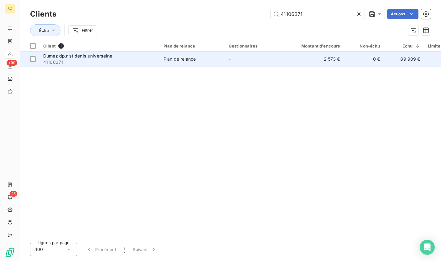
click at [138, 62] on span "41106371" at bounding box center [99, 62] width 113 height 6
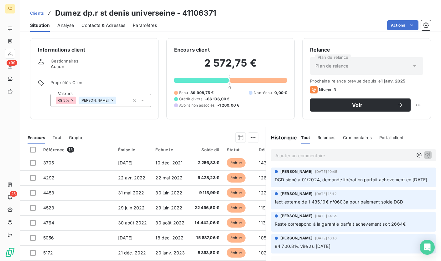
click at [91, 28] on span "Contacts & Adresses" at bounding box center [103, 25] width 44 height 6
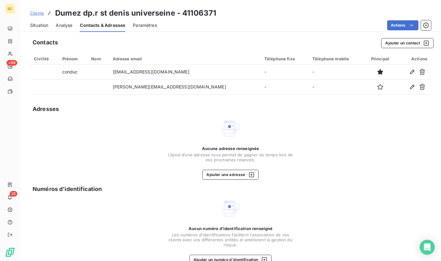
click at [46, 27] on span "Situation" at bounding box center [39, 25] width 18 height 6
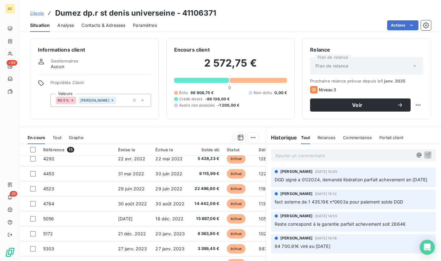
scroll to position [22, 0]
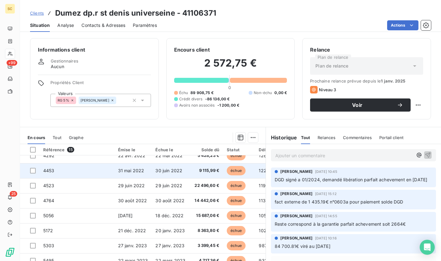
click at [98, 172] on td "4453" at bounding box center [76, 170] width 75 height 15
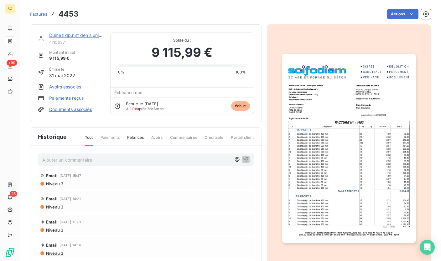
click at [315, 161] on img "button" at bounding box center [349, 148] width 134 height 189
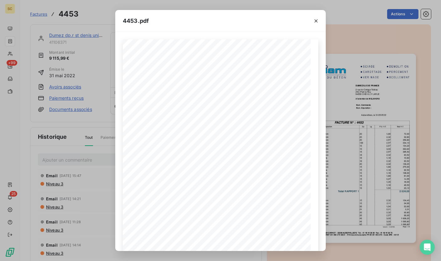
click at [362, 162] on div "4453.pdf Qt Désignation Ep Lg P.U. H.T. Total H.T. 8 Carottage(s) de diamètre 2…" at bounding box center [220, 130] width 441 height 261
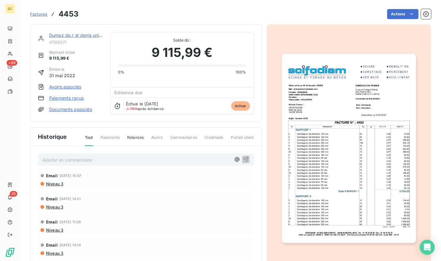
click at [65, 37] on link "Dumez dp.r st denis universeine" at bounding box center [82, 35] width 67 height 5
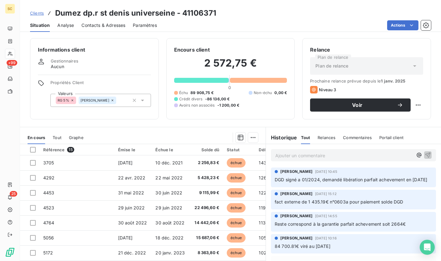
click at [91, 23] on span "Contacts & Adresses" at bounding box center [103, 25] width 44 height 6
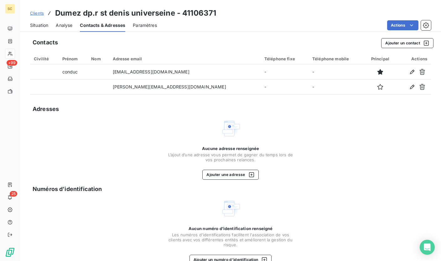
click at [40, 25] on span "Situation" at bounding box center [39, 25] width 18 height 6
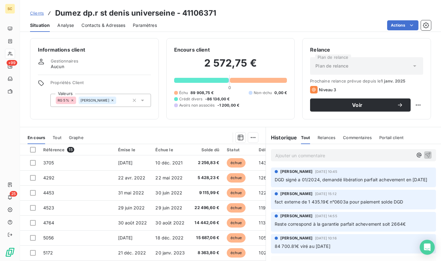
click at [42, 14] on span "Clients" at bounding box center [37, 13] width 14 height 5
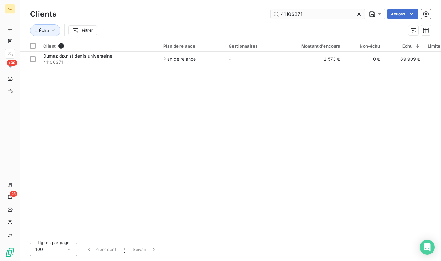
click at [286, 17] on input "41106371" at bounding box center [318, 14] width 94 height 10
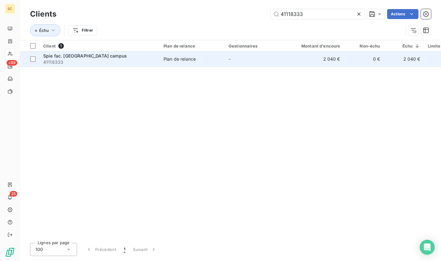
type input "41118333"
click at [131, 66] on td "Spie fac. cergy campus 41118333" at bounding box center [99, 59] width 120 height 15
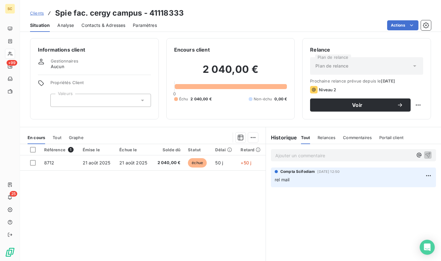
click at [101, 23] on span "Contacts & Adresses" at bounding box center [103, 25] width 44 height 6
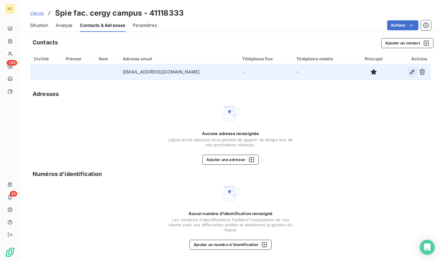
click at [410, 70] on icon "button" at bounding box center [412, 72] width 6 height 6
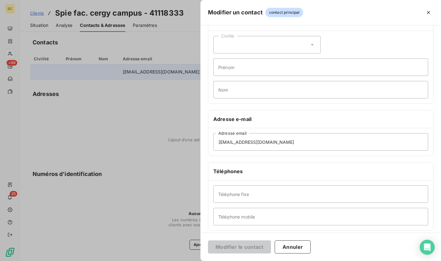
scroll to position [21, 0]
drag, startPoint x: 253, startPoint y: 214, endPoint x: 265, endPoint y: 212, distance: 12.4
click at [253, 214] on input "Téléphone mobile" at bounding box center [320, 217] width 215 height 18
paste input "06 77 10 54 88"
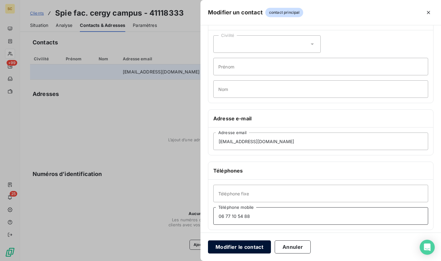
type input "06 77 10 54 88"
click at [238, 242] on button "Modifier le contact" at bounding box center [239, 247] width 63 height 13
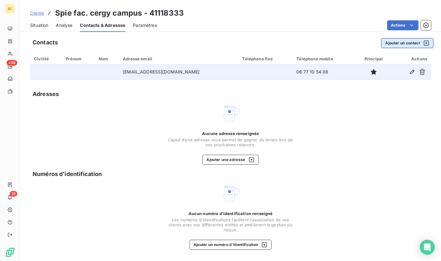
click at [400, 42] on button "Ajouter un contact" at bounding box center [407, 43] width 52 height 10
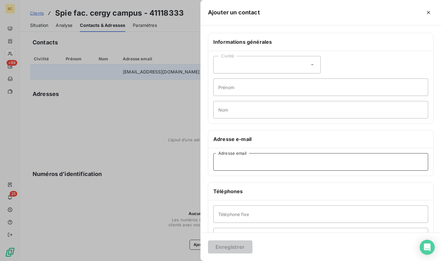
click at [243, 160] on input "Adresse email" at bounding box center [320, 162] width 215 height 18
paste input "[EMAIL_ADDRESS][DOMAIN_NAME]"
type input "[EMAIL_ADDRESS][DOMAIN_NAME]"
click at [237, 110] on input "Nom" at bounding box center [320, 110] width 215 height 18
type input "COMPTA"
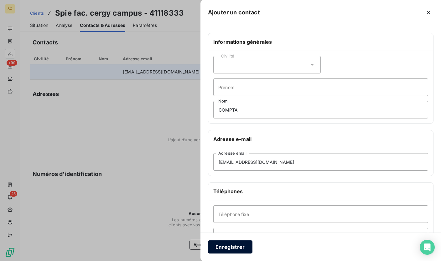
click at [244, 249] on button "Enregistrer" at bounding box center [230, 247] width 44 height 13
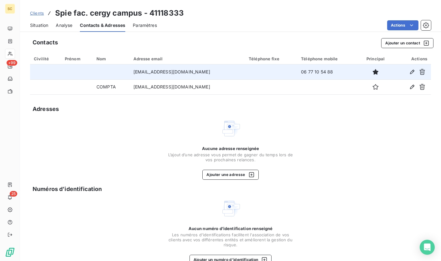
click at [38, 14] on span "Clients" at bounding box center [37, 13] width 14 height 5
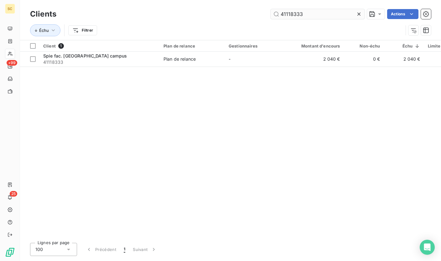
click at [282, 17] on input "41118333" at bounding box center [318, 14] width 94 height 10
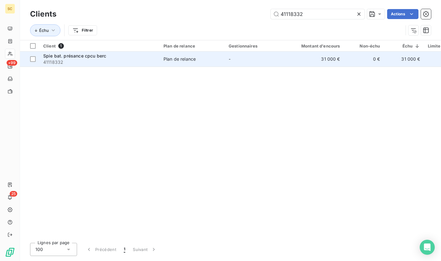
type input "41118332"
click at [134, 57] on div "Spie bat. présance cpcu berc" at bounding box center [99, 56] width 113 height 6
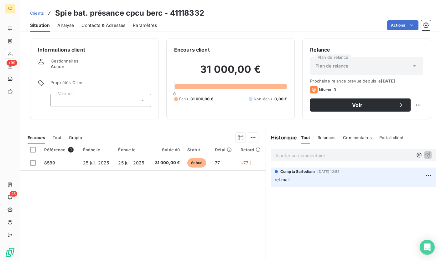
click at [305, 156] on p "Ajouter un commentaire ﻿" at bounding box center [343, 156] width 137 height 8
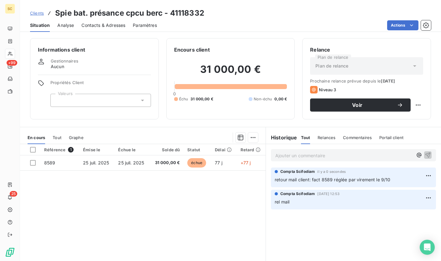
click at [188, 12] on h3 "Spie bat. présance cpcu berc - 41118332" at bounding box center [129, 13] width 149 height 11
drag, startPoint x: 373, startPoint y: 181, endPoint x: 320, endPoint y: 181, distance: 52.9
click at [320, 181] on p "retour mail client: fact 8589 réglée par virement le 9/10" at bounding box center [353, 180] width 157 height 7
click at [31, 14] on span "Clients" at bounding box center [37, 13] width 14 height 5
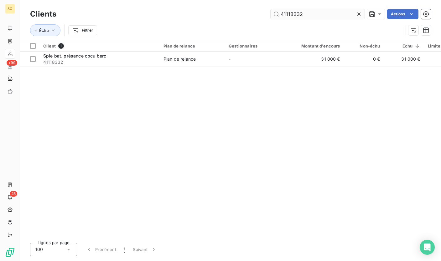
click at [298, 13] on input "41118332" at bounding box center [318, 14] width 94 height 10
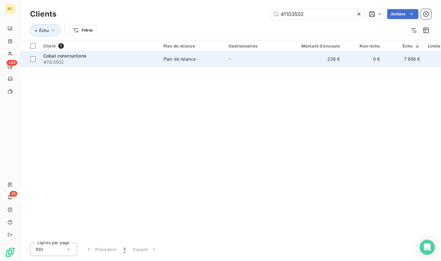
type input "41103502"
click at [125, 60] on span "41103502" at bounding box center [99, 62] width 113 height 6
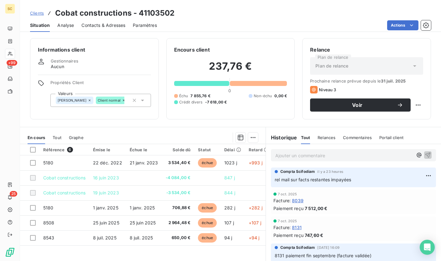
click at [323, 154] on p "Ajouter un commentaire ﻿" at bounding box center [343, 156] width 137 height 8
click at [305, 159] on p "Ajouter un commentaire ﻿" at bounding box center [343, 156] width 137 height 8
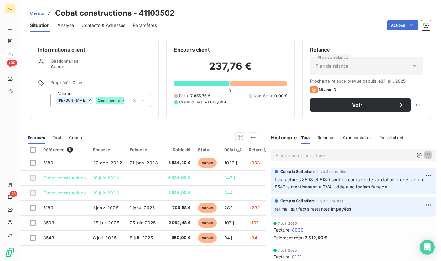
drag, startPoint x: 306, startPoint y: 159, endPoint x: 317, endPoint y: 157, distance: 11.5
click at [306, 159] on p "Ajouter un commentaire ﻿" at bounding box center [343, 156] width 137 height 8
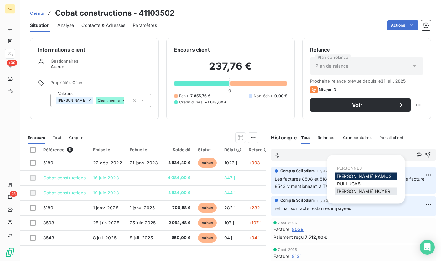
click at [350, 194] on span "[PERSON_NAME]" at bounding box center [363, 191] width 53 height 5
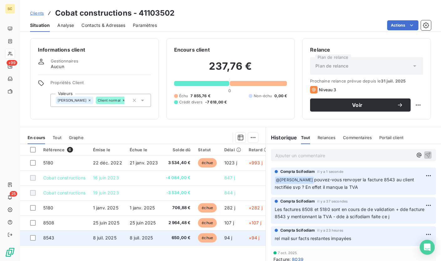
click at [92, 235] on td "8 juil. 2025" at bounding box center [107, 238] width 37 height 15
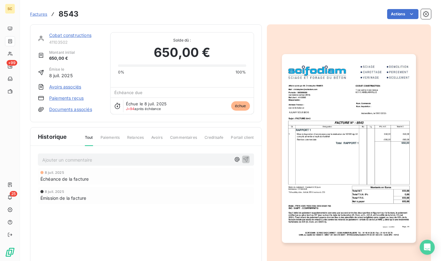
click at [358, 136] on img "button" at bounding box center [349, 148] width 134 height 189
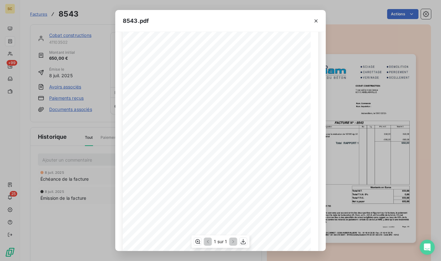
scroll to position [39, 0]
click at [315, 22] on icon "button" at bounding box center [316, 21] width 6 height 6
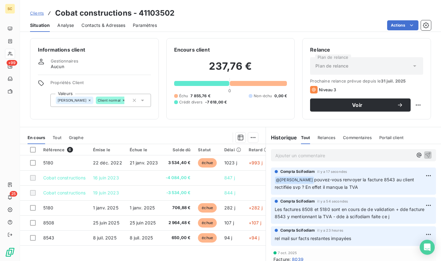
click at [90, 22] on div "Contacts & Adresses" at bounding box center [103, 25] width 44 height 13
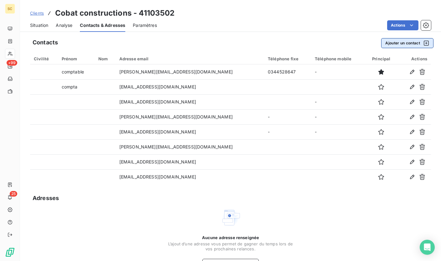
click at [388, 42] on button "Ajouter un contact" at bounding box center [407, 43] width 52 height 10
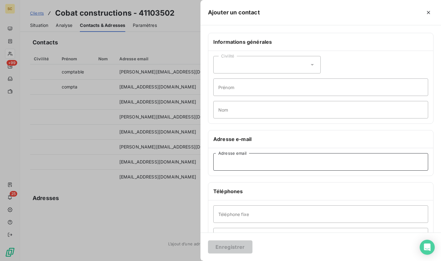
click at [239, 164] on input "Adresse email" at bounding box center [320, 162] width 215 height 18
paste input "[EMAIL_ADDRESS][DOMAIN_NAME]"
type input "[EMAIL_ADDRESS][DOMAIN_NAME]"
click at [236, 248] on button "Enregistrer" at bounding box center [230, 247] width 44 height 13
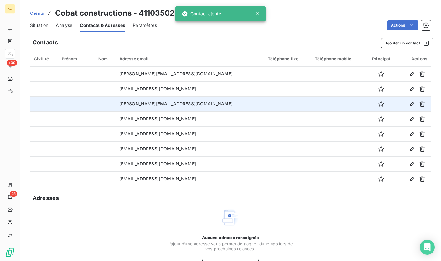
scroll to position [46, 0]
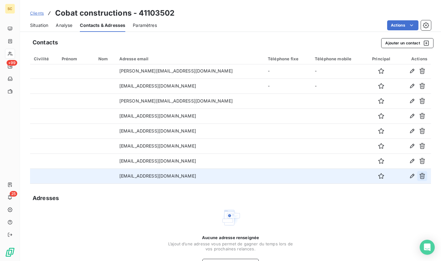
click at [419, 176] on icon "button" at bounding box center [422, 176] width 6 height 6
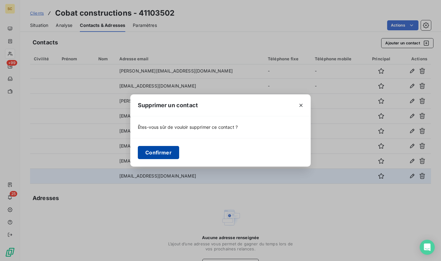
click at [166, 154] on button "Confirmer" at bounding box center [158, 152] width 41 height 13
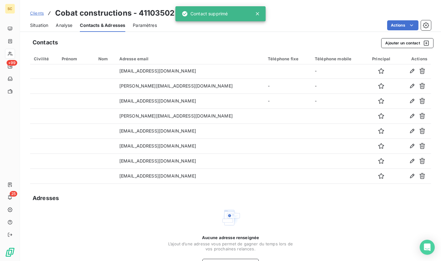
scroll to position [31, 0]
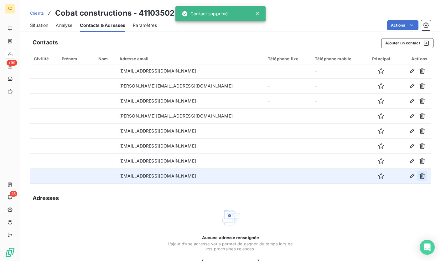
click at [419, 177] on icon "button" at bounding box center [422, 176] width 6 height 6
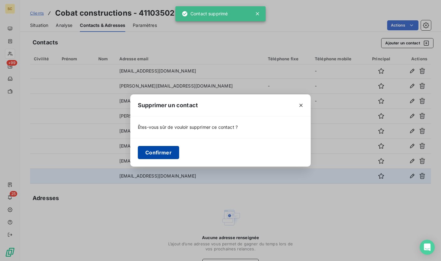
click at [142, 154] on button "Confirmer" at bounding box center [158, 152] width 41 height 13
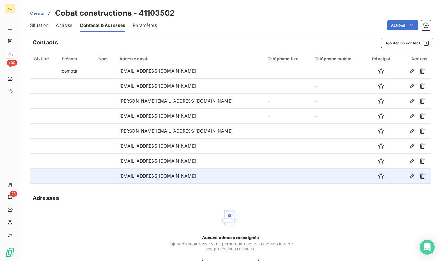
scroll to position [0, 0]
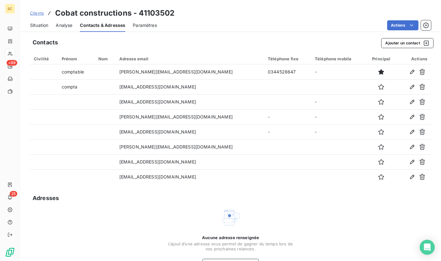
drag, startPoint x: 46, startPoint y: 26, endPoint x: 80, endPoint y: 2, distance: 41.4
click at [46, 26] on span "Situation" at bounding box center [39, 25] width 18 height 6
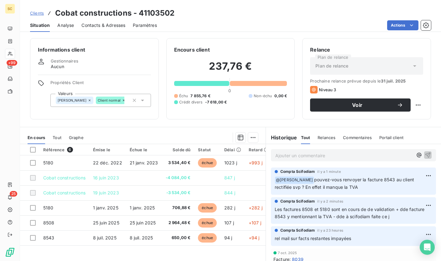
click at [37, 13] on span "Clients" at bounding box center [37, 13] width 14 height 5
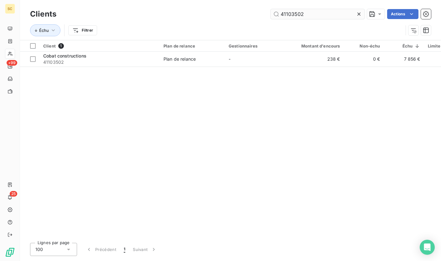
click at [294, 13] on input "41103502" at bounding box center [318, 14] width 94 height 10
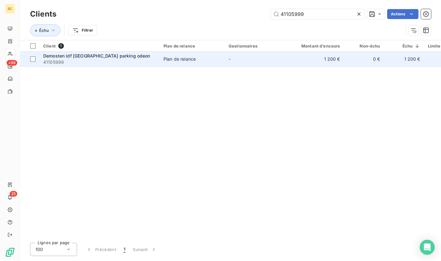
type input "41105999"
click at [132, 62] on span "41105999" at bounding box center [99, 62] width 113 height 6
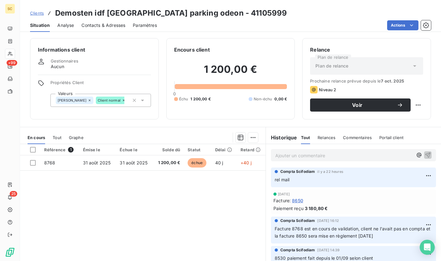
click at [35, 14] on span "Clients" at bounding box center [37, 13] width 14 height 5
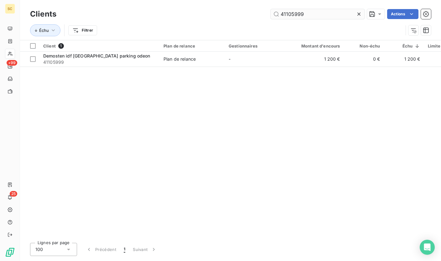
click at [298, 15] on input "41105999" at bounding box center [318, 14] width 94 height 10
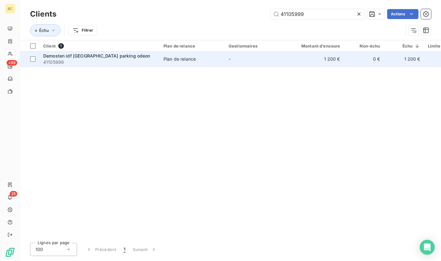
click at [221, 60] on td "Plan de relance" at bounding box center [192, 59] width 65 height 15
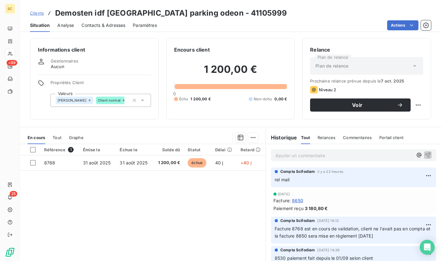
click at [107, 22] on span "Contacts & Adresses" at bounding box center [103, 25] width 44 height 6
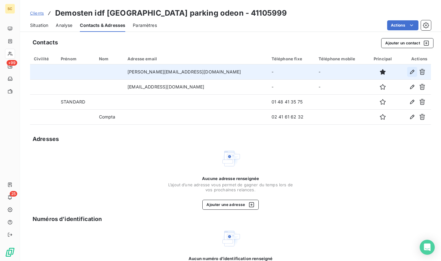
click at [410, 72] on icon "button" at bounding box center [412, 72] width 4 height 4
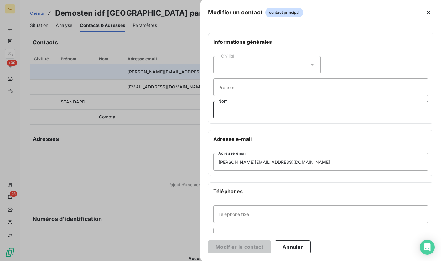
click at [245, 111] on input "Nom" at bounding box center [320, 110] width 215 height 18
type input "n"
click at [288, 247] on button "Annuler" at bounding box center [293, 247] width 36 height 13
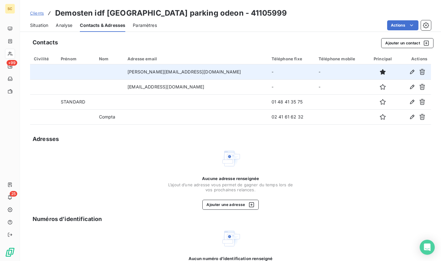
click at [39, 26] on span "Situation" at bounding box center [39, 25] width 18 height 6
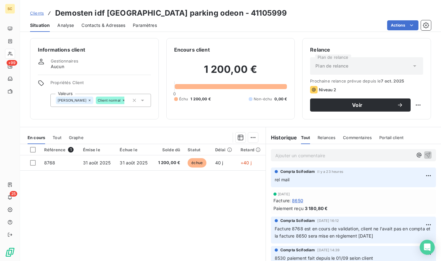
click at [310, 157] on p "Ajouter un commentaire ﻿" at bounding box center [343, 156] width 137 height 8
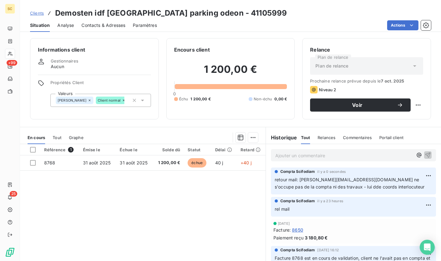
click at [38, 12] on span "Clients" at bounding box center [37, 13] width 14 height 5
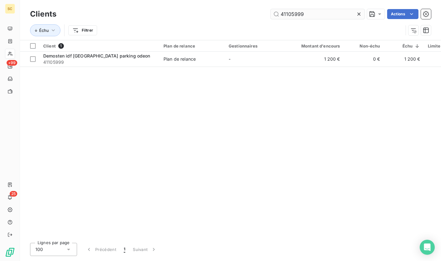
click at [300, 17] on input "41105999" at bounding box center [318, 14] width 94 height 10
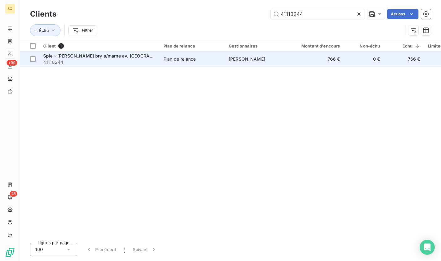
type input "41118244"
click at [105, 62] on span "41118244" at bounding box center [99, 62] width 113 height 6
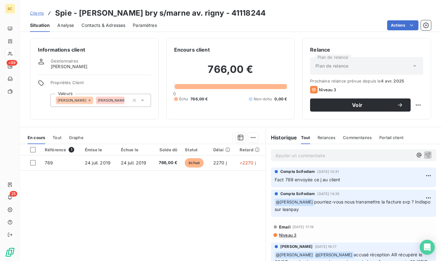
click at [113, 28] on span "Contacts & Adresses" at bounding box center [103, 25] width 44 height 6
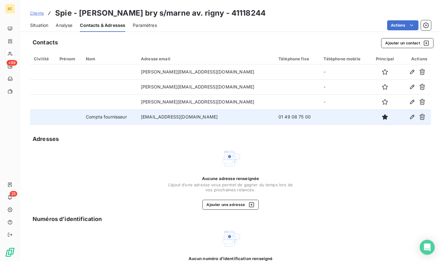
drag, startPoint x: 101, startPoint y: 118, endPoint x: 154, endPoint y: 120, distance: 53.3
click at [154, 120] on tr "Compta fournisseur [EMAIL_ADDRESS][DOMAIN_NAME] 01 49 08 75 00" at bounding box center [230, 117] width 401 height 15
click at [229, 121] on td "[EMAIL_ADDRESS][DOMAIN_NAME]" at bounding box center [205, 117] width 137 height 15
drag, startPoint x: 232, startPoint y: 118, endPoint x: 167, endPoint y: 116, distance: 65.2
click at [145, 116] on tr "Compta fournisseur [EMAIL_ADDRESS][DOMAIN_NAME] 01 49 08 75 00" at bounding box center [230, 117] width 401 height 15
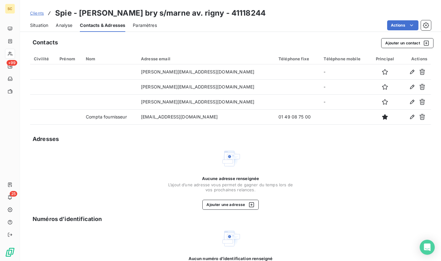
click at [171, 126] on div "Contacts Ajouter un contact Civilité Prénom Nom Adresse email Téléphone fixe Té…" at bounding box center [230, 169] width 421 height 271
click at [42, 27] on span "Situation" at bounding box center [39, 25] width 18 height 6
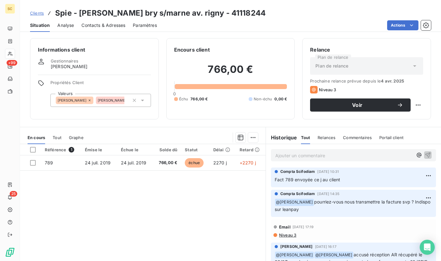
click at [207, 16] on h3 "Spie - [PERSON_NAME] bry s/marne av. rigny - 41118244" at bounding box center [160, 13] width 210 height 11
click at [102, 24] on span "Contacts & Adresses" at bounding box center [103, 25] width 44 height 6
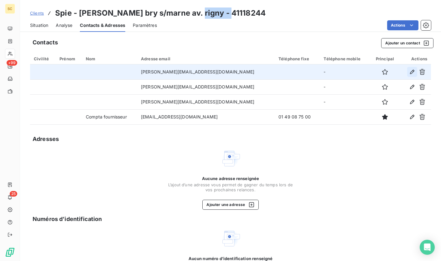
click at [409, 71] on icon "button" at bounding box center [412, 72] width 6 height 6
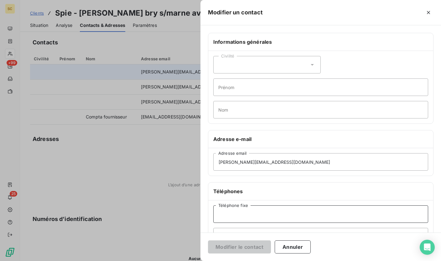
click at [237, 215] on input "Téléphone fixe" at bounding box center [320, 215] width 215 height 18
click at [234, 111] on input "Nom" at bounding box center [320, 110] width 215 height 18
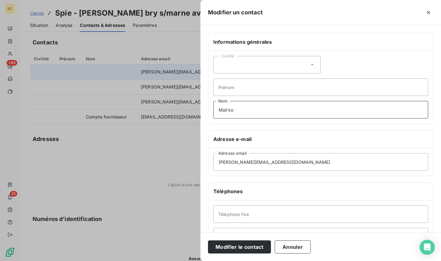
click at [197, 261] on div "Modifier un contact Informations générales Civilité Prénom Mail ko Nom Adresse …" at bounding box center [220, 261] width 441 height 0
type input "Mail ko"
drag, startPoint x: 248, startPoint y: 247, endPoint x: 252, endPoint y: 202, distance: 45.6
click at [248, 247] on button "Modifier le contact" at bounding box center [239, 247] width 63 height 13
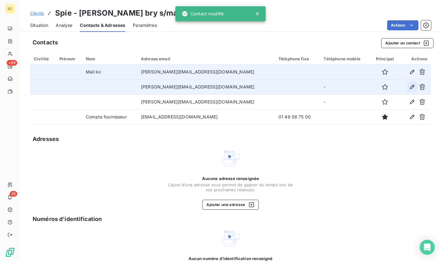
click at [409, 85] on icon "button" at bounding box center [412, 87] width 6 height 6
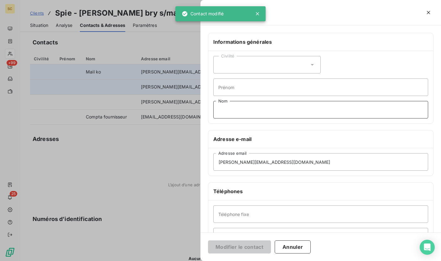
click at [237, 106] on input "Nom" at bounding box center [320, 110] width 215 height 18
paste input "Mail ko"
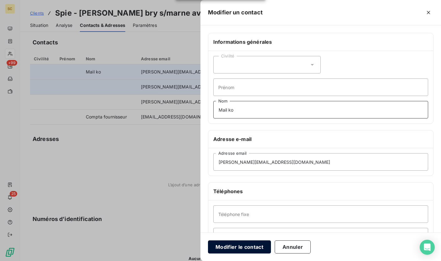
type input "Mail ko"
click at [235, 248] on button "Modifier le contact" at bounding box center [239, 247] width 63 height 13
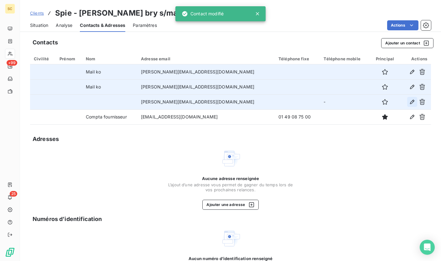
click at [410, 103] on icon "button" at bounding box center [412, 102] width 4 height 4
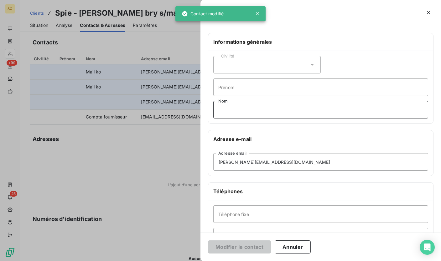
click at [243, 109] on input "Nom" at bounding box center [320, 110] width 215 height 18
paste input "Mail ko"
type input "Mail ko"
click at [244, 252] on button "Modifier le contact" at bounding box center [239, 247] width 63 height 13
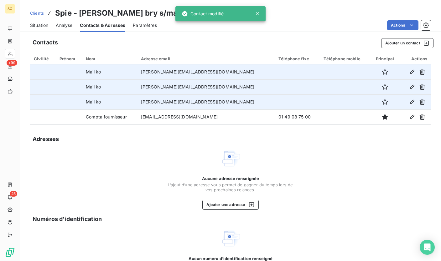
click at [39, 23] on span "Situation" at bounding box center [39, 25] width 18 height 6
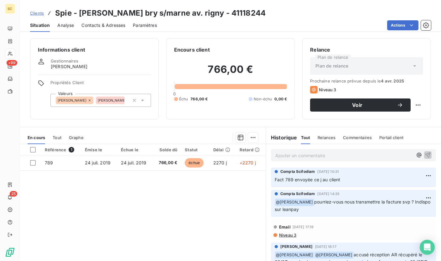
click at [31, 14] on span "Clients" at bounding box center [37, 13] width 14 height 5
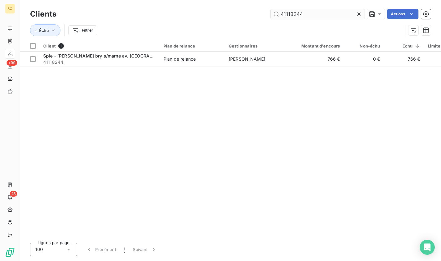
click at [293, 15] on input "41118244" at bounding box center [318, 14] width 94 height 10
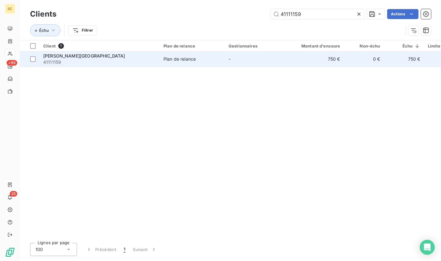
type input "41111159"
click at [137, 60] on span "41111159" at bounding box center [99, 62] width 113 height 6
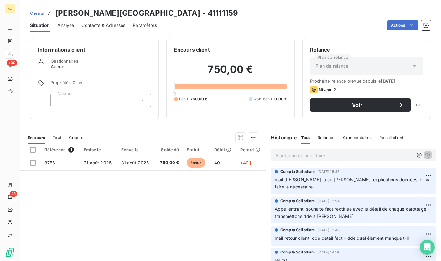
click at [308, 157] on p "Ajouter un commentaire ﻿" at bounding box center [343, 156] width 137 height 8
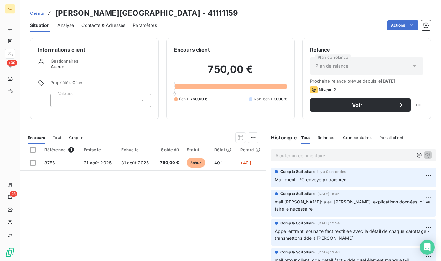
click at [39, 14] on span "Clients" at bounding box center [37, 13] width 14 height 5
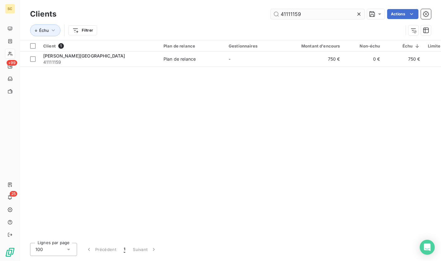
click at [286, 15] on input "41111159" at bounding box center [318, 14] width 94 height 10
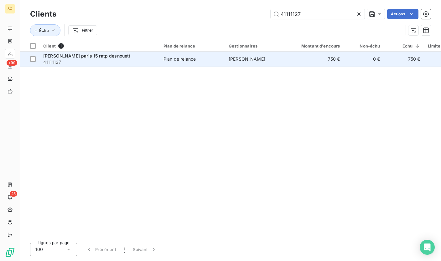
type input "41111127"
click at [166, 63] on td "Plan de relance" at bounding box center [192, 59] width 65 height 15
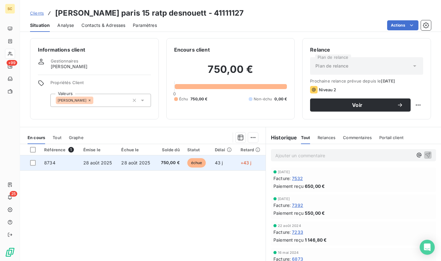
click at [148, 167] on td "28 août 2025" at bounding box center [136, 163] width 38 height 15
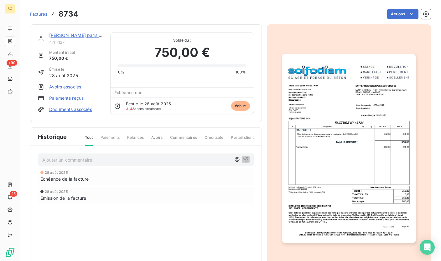
click at [323, 165] on img "button" at bounding box center [349, 148] width 134 height 189
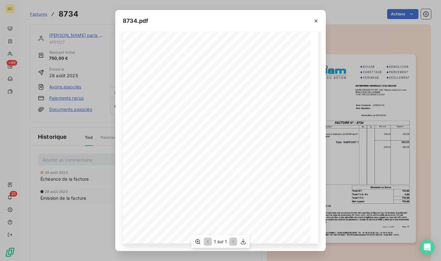
scroll to position [61, 0]
drag, startPoint x: 315, startPoint y: 18, endPoint x: 302, endPoint y: 18, distance: 13.8
click at [315, 18] on icon "button" at bounding box center [316, 21] width 6 height 6
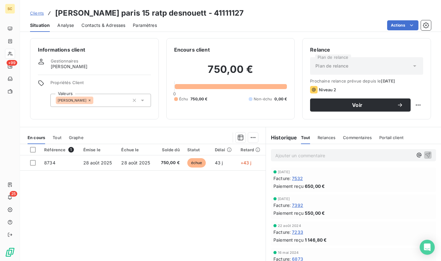
click at [97, 23] on span "Contacts & Adresses" at bounding box center [103, 25] width 44 height 6
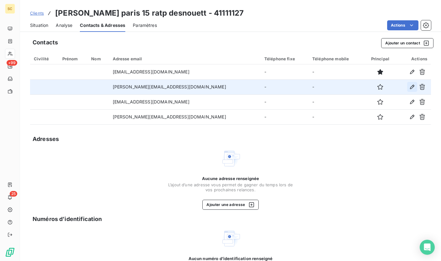
click at [409, 88] on icon "button" at bounding box center [412, 87] width 6 height 6
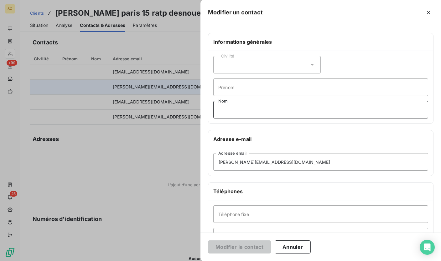
click at [227, 108] on input "Nom" at bounding box center [320, 110] width 215 height 18
type input "Mail ko"
click at [208, 241] on button "Modifier le contact" at bounding box center [239, 247] width 63 height 13
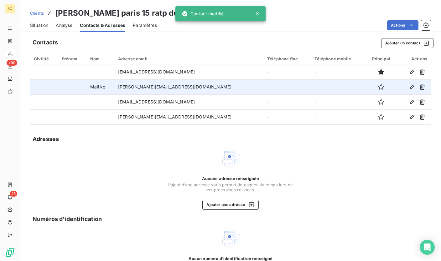
scroll to position [0, 0]
